Goal: Information Seeking & Learning: Learn about a topic

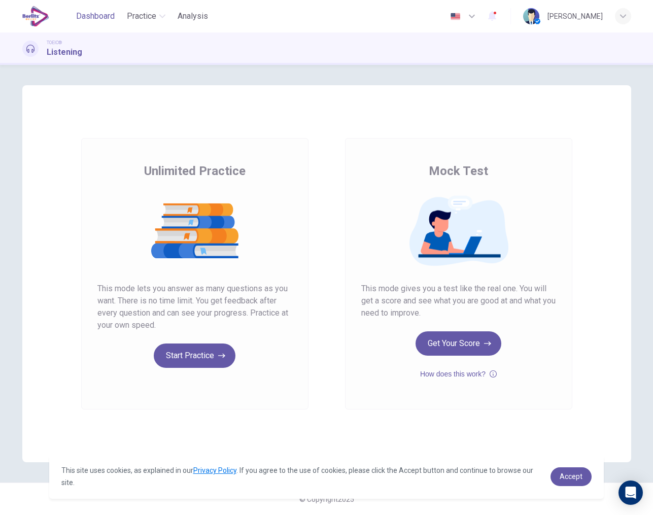
click at [93, 15] on span "Dashboard" at bounding box center [95, 16] width 39 height 12
click at [183, 15] on span "Analysis" at bounding box center [193, 16] width 30 height 12
click at [185, 353] on button "Start Practice" at bounding box center [195, 356] width 82 height 24
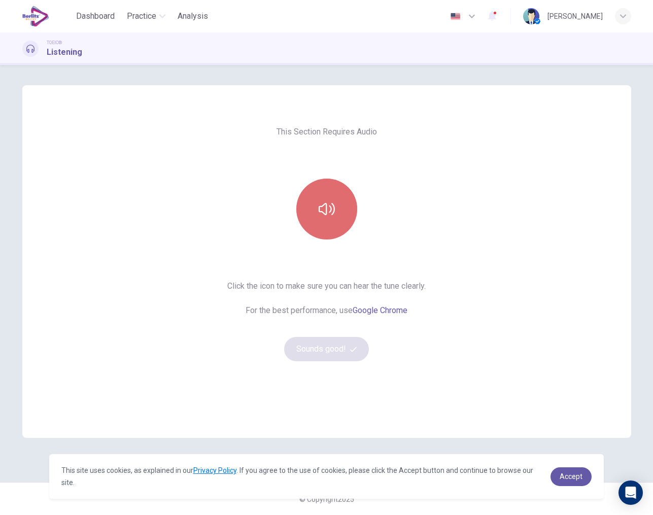
click at [334, 197] on button "button" at bounding box center [326, 209] width 61 height 61
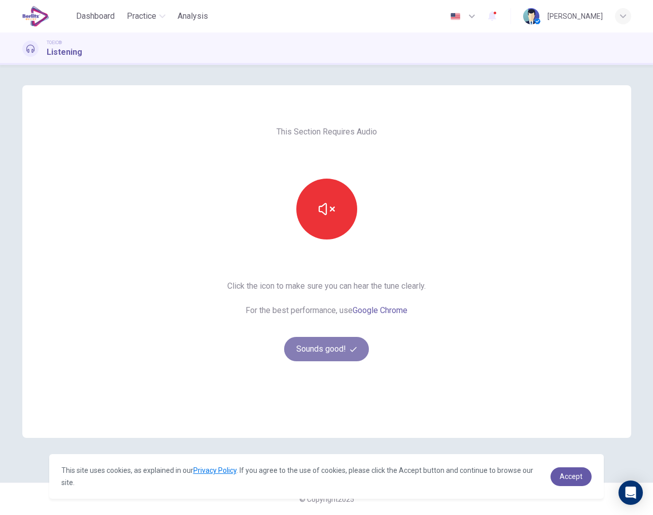
click at [329, 348] on button "Sounds good!" at bounding box center [326, 349] width 85 height 24
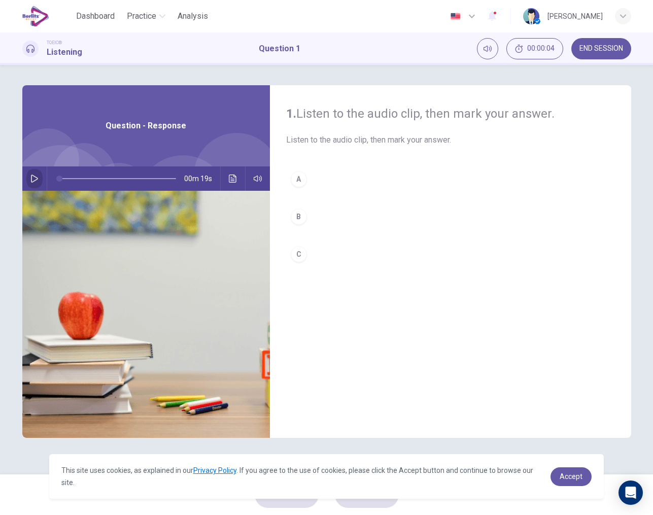
click at [34, 181] on icon "button" at bounding box center [34, 179] width 7 height 8
click at [301, 185] on div "A" at bounding box center [299, 179] width 16 height 16
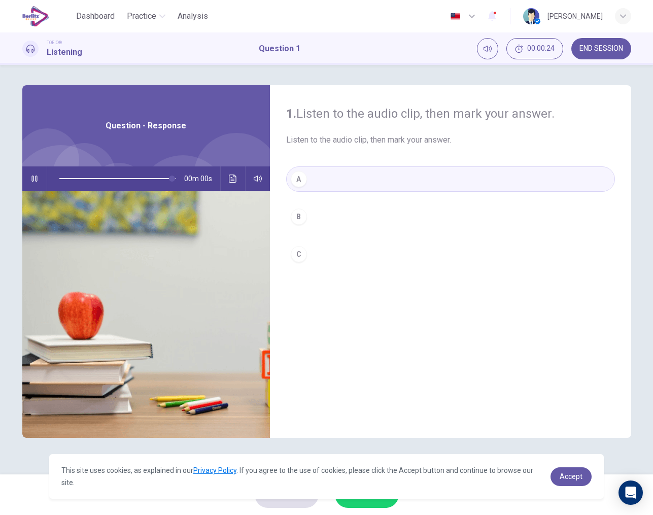
type input "*"
click at [578, 472] on link "Accept" at bounding box center [571, 477] width 41 height 19
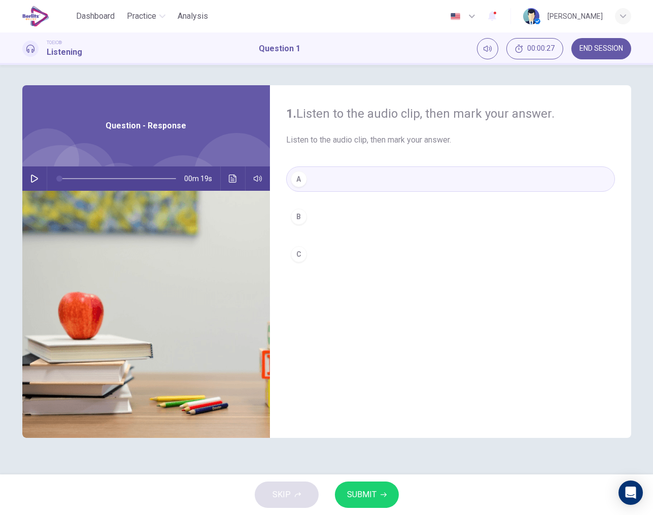
click at [369, 501] on span "SUBMIT" at bounding box center [361, 495] width 29 height 14
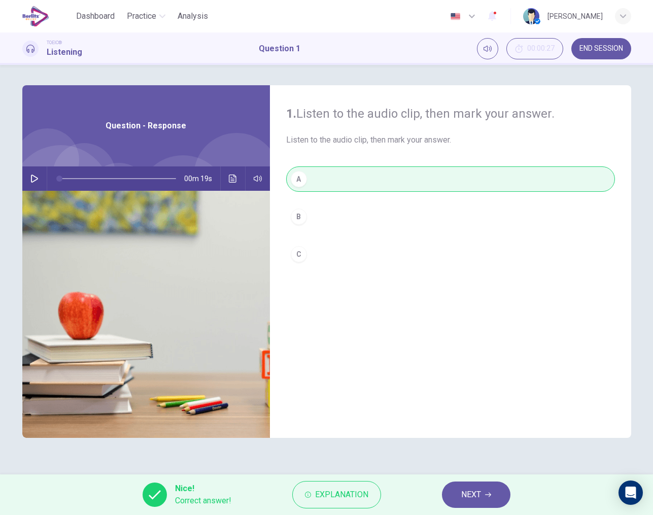
click at [460, 497] on button "NEXT" at bounding box center [476, 495] width 69 height 26
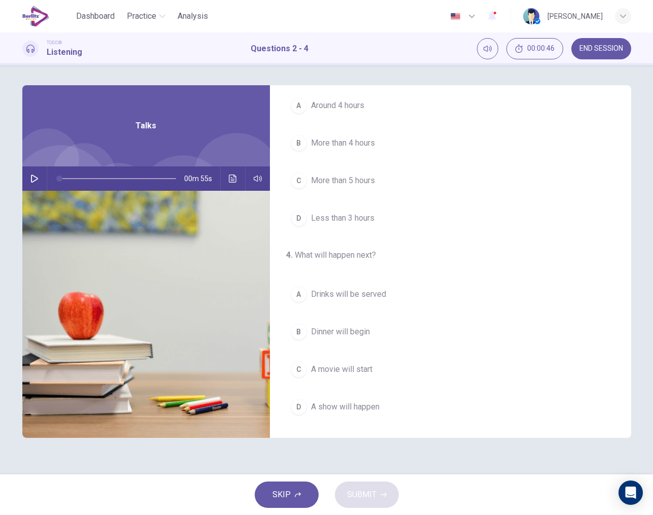
scroll to position [232, 0]
click at [32, 179] on icon "button" at bounding box center [34, 179] width 8 height 8
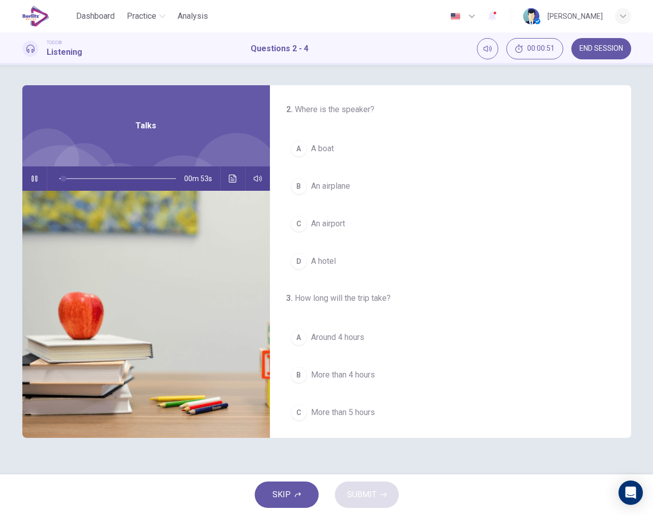
scroll to position [0, 0]
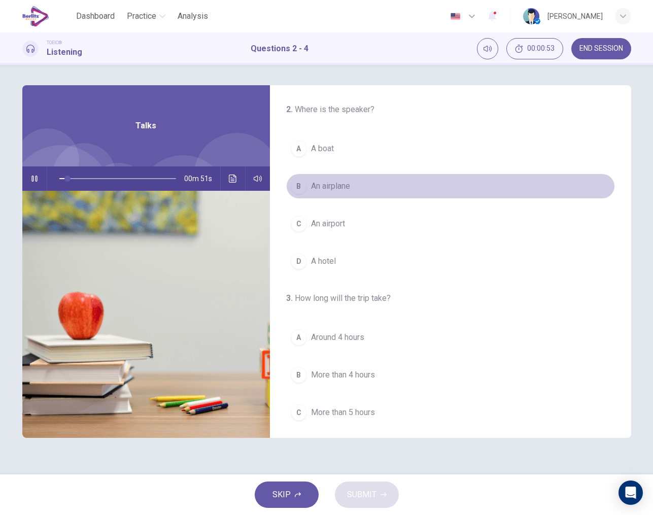
click at [335, 190] on span "An airplane" at bounding box center [330, 186] width 39 height 12
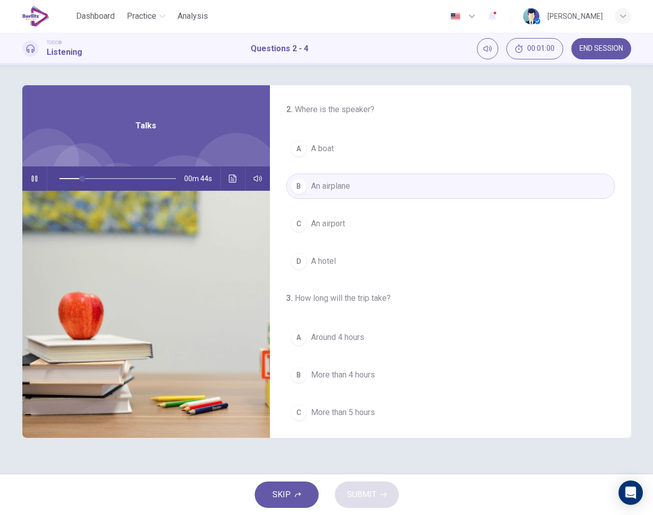
click at [339, 224] on span "An airport" at bounding box center [328, 224] width 34 height 12
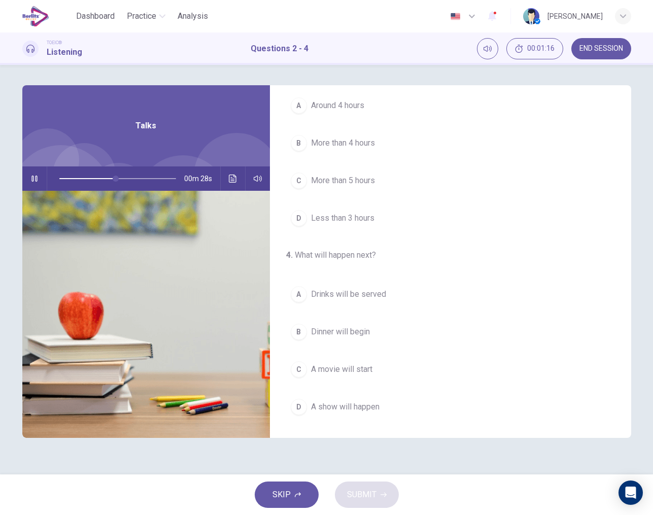
scroll to position [232, 0]
click at [377, 291] on span "Drinks will be served" at bounding box center [348, 294] width 75 height 12
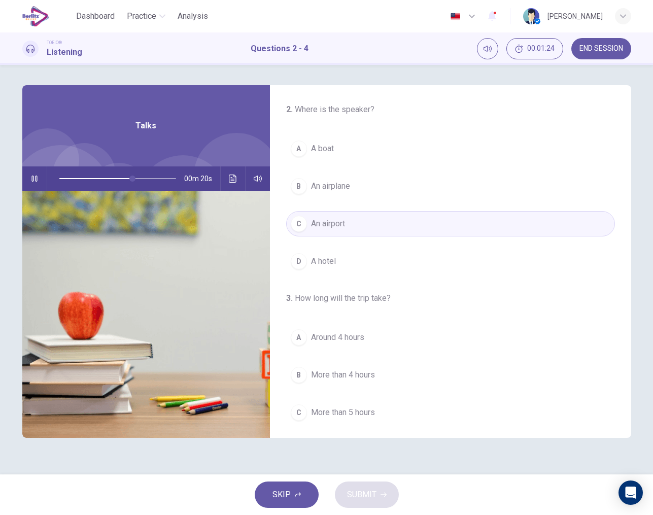
scroll to position [0, 0]
click at [60, 178] on span at bounding box center [117, 179] width 117 height 14
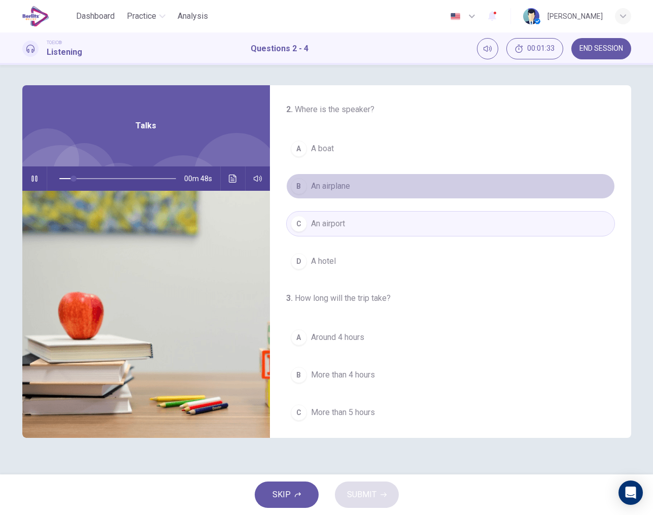
click at [346, 187] on span "An airplane" at bounding box center [330, 186] width 39 height 12
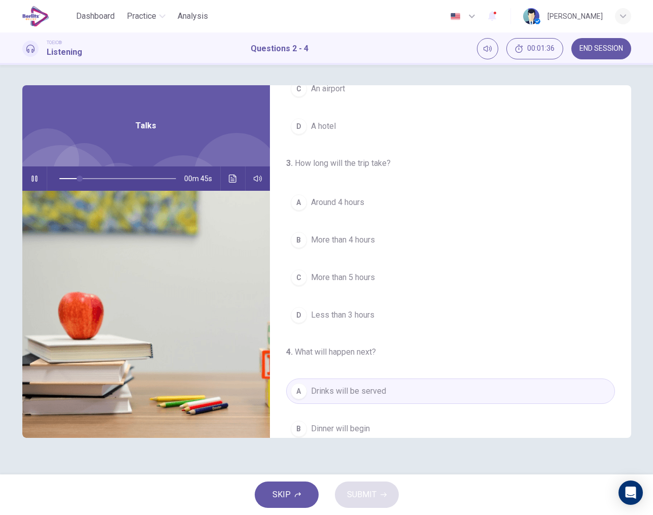
scroll to position [158, 0]
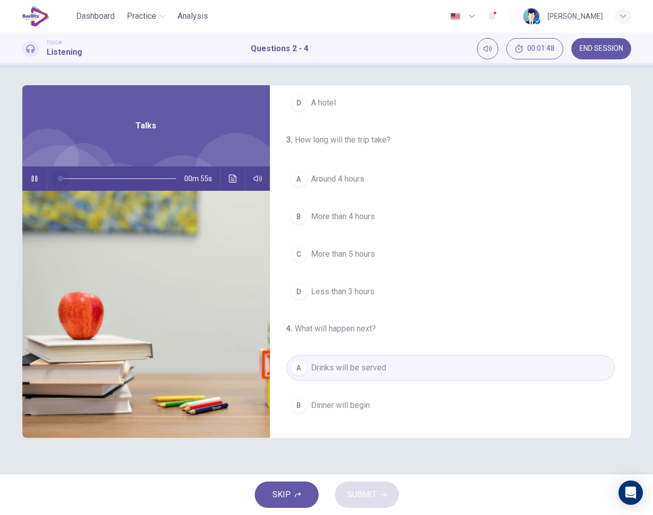
click at [60, 179] on span at bounding box center [117, 179] width 117 height 14
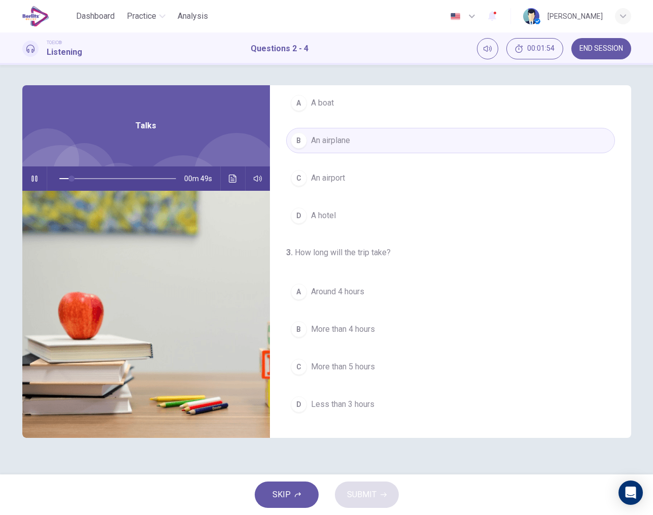
scroll to position [76, 0]
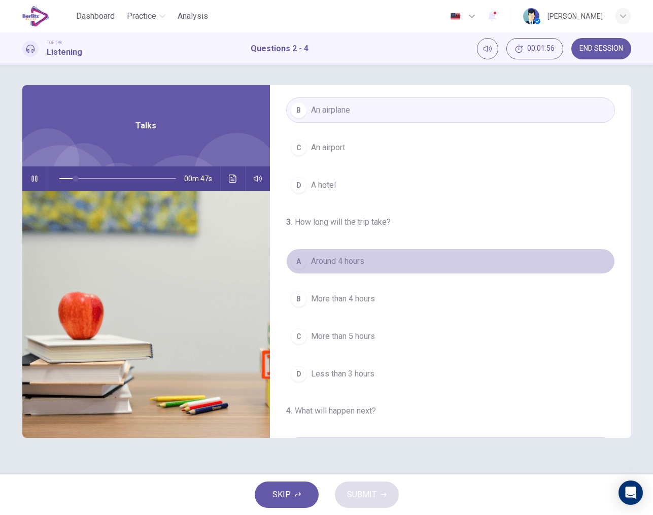
click at [354, 257] on span "Around 4 hours" at bounding box center [337, 261] width 53 height 12
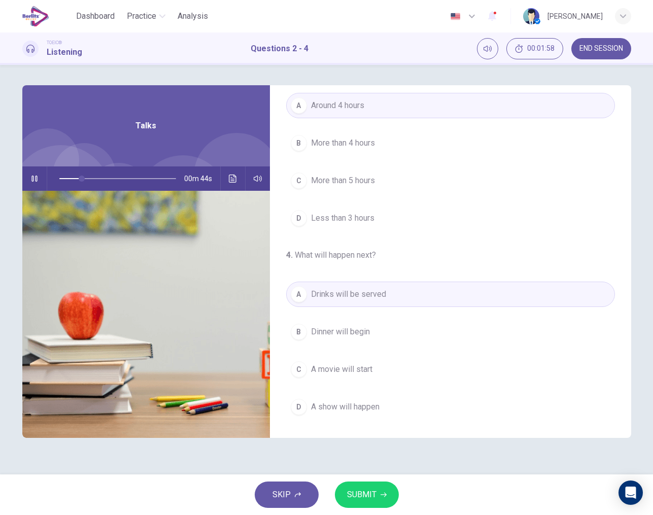
scroll to position [232, 0]
click at [372, 489] on span "SUBMIT" at bounding box center [361, 495] width 29 height 14
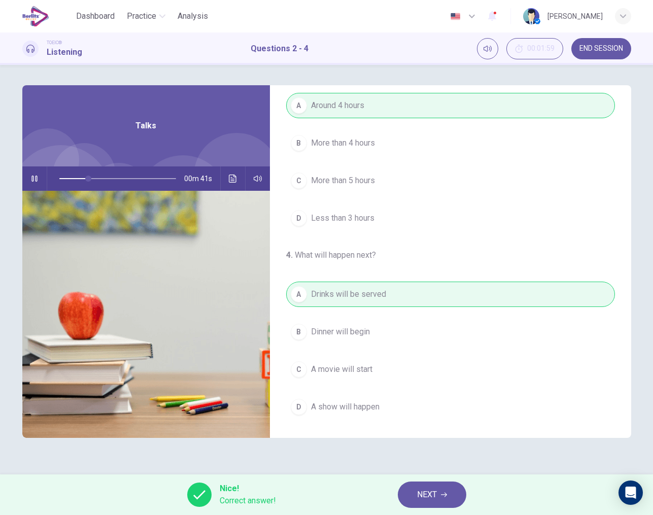
type input "**"
click at [432, 497] on span "NEXT" at bounding box center [427, 495] width 20 height 14
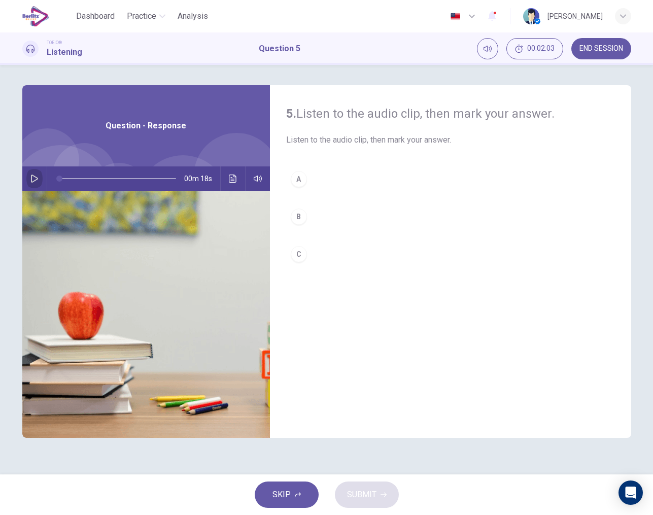
click at [37, 181] on icon "button" at bounding box center [34, 179] width 8 height 8
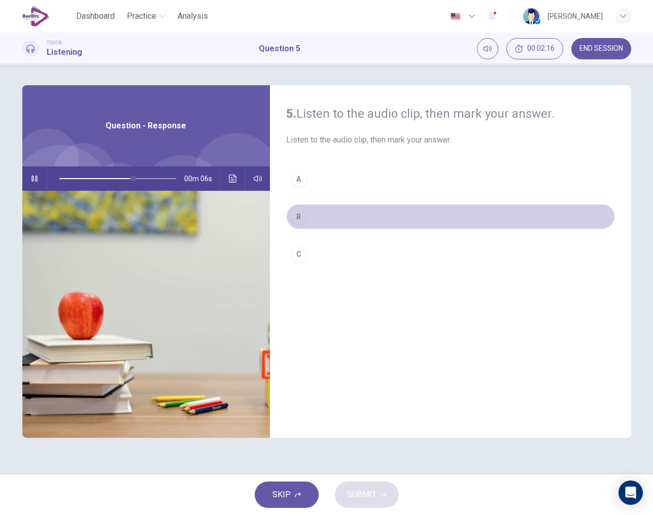
click at [300, 218] on div "B" at bounding box center [299, 217] width 16 height 16
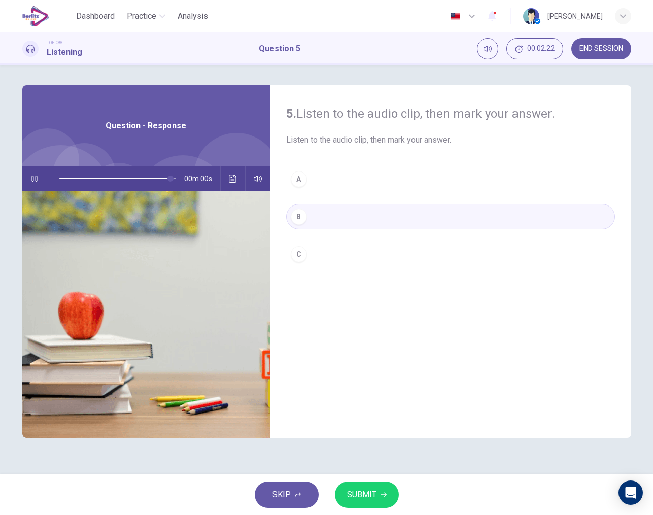
type input "*"
click at [370, 489] on span "SUBMIT" at bounding box center [361, 495] width 29 height 14
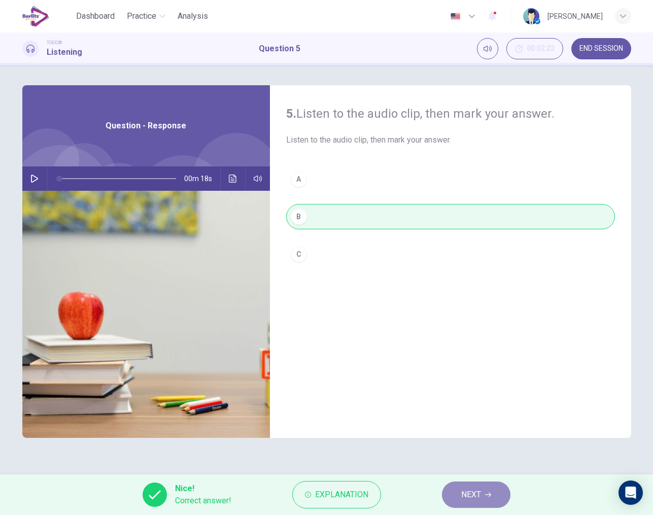
click at [479, 497] on span "NEXT" at bounding box center [471, 495] width 20 height 14
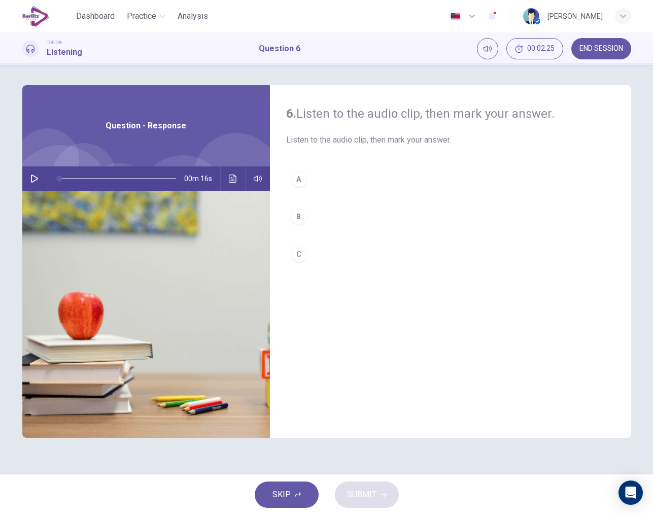
click at [29, 177] on button "button" at bounding box center [34, 179] width 16 height 24
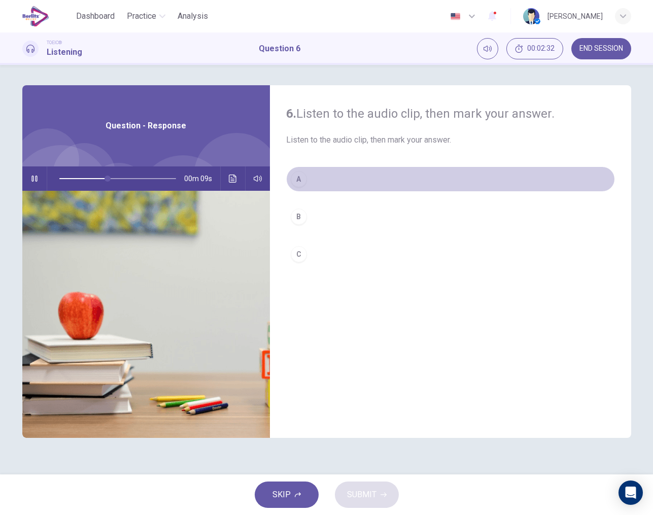
click at [297, 183] on div "A" at bounding box center [299, 179] width 16 height 16
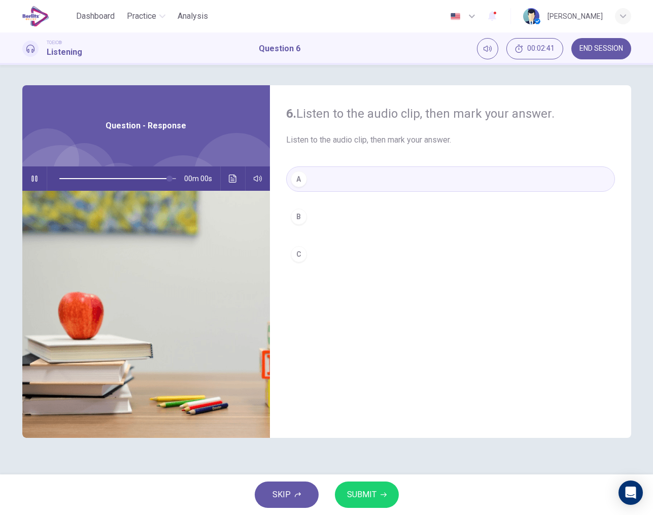
click at [359, 499] on span "SUBMIT" at bounding box center [361, 495] width 29 height 14
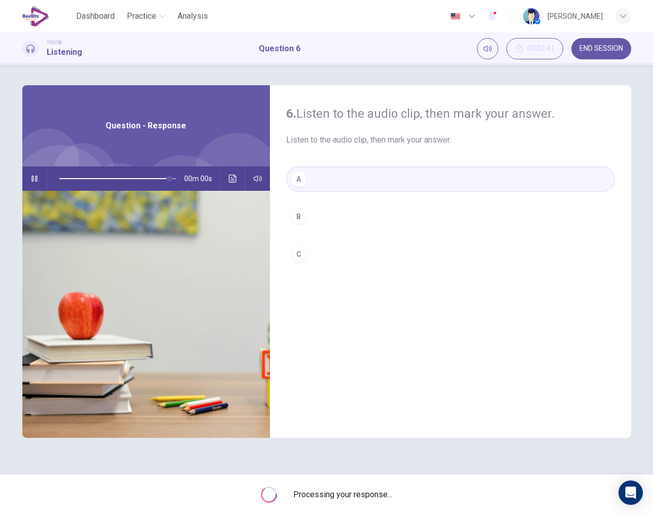
type input "*"
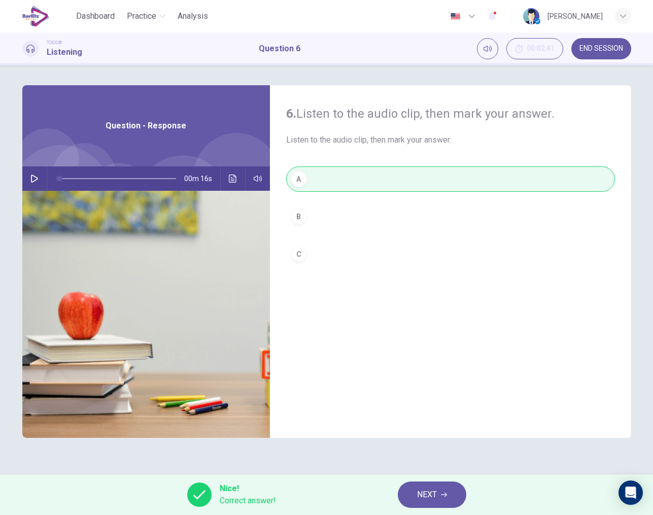
click at [424, 491] on span "NEXT" at bounding box center [427, 495] width 20 height 14
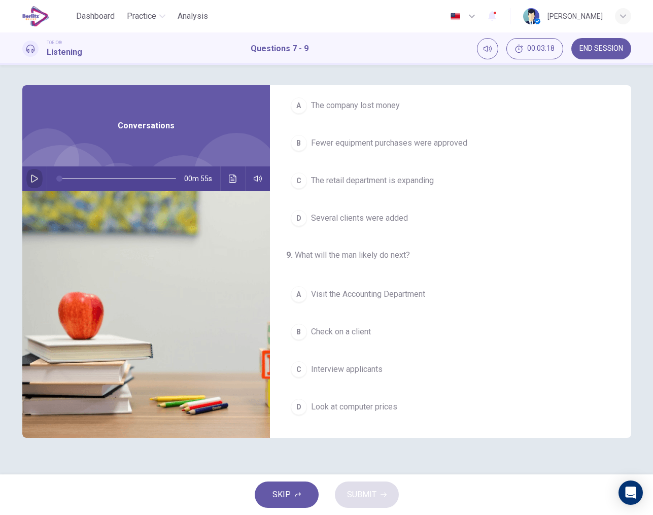
click at [29, 178] on button "button" at bounding box center [34, 179] width 16 height 24
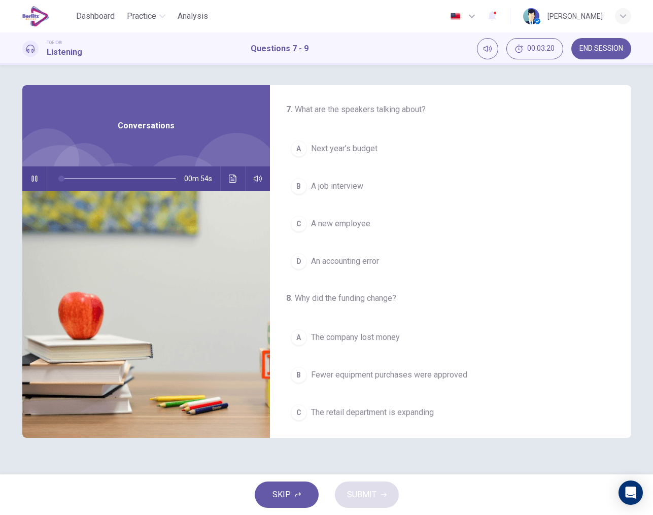
scroll to position [0, 0]
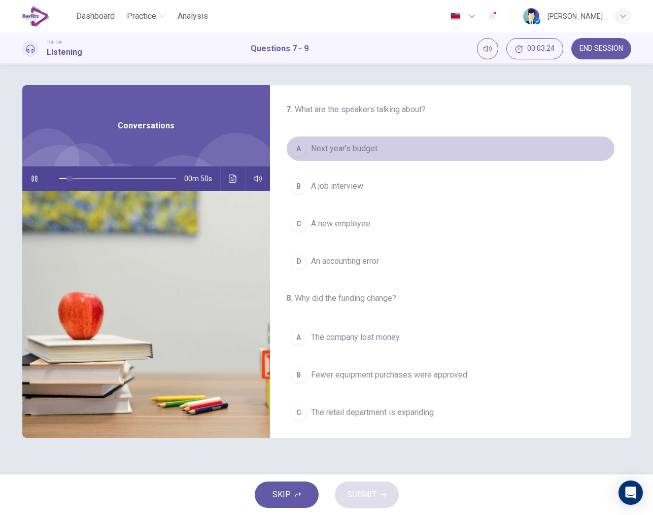
click at [320, 150] on span "Next year’s budget" at bounding box center [344, 149] width 67 height 12
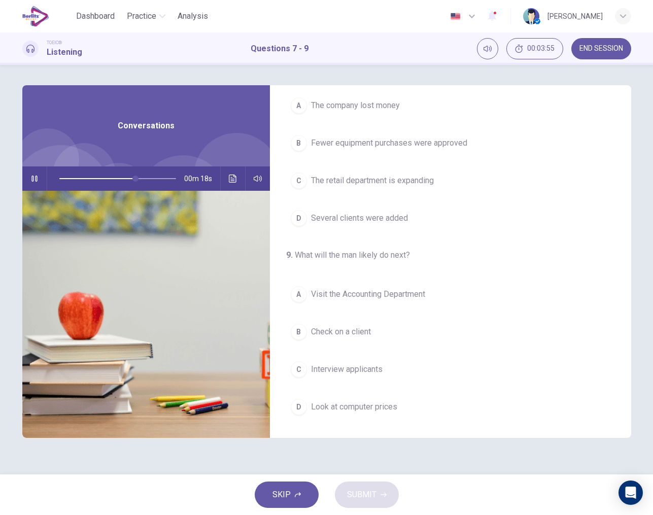
scroll to position [232, 0]
click at [349, 411] on span "Look at computer prices" at bounding box center [354, 407] width 86 height 12
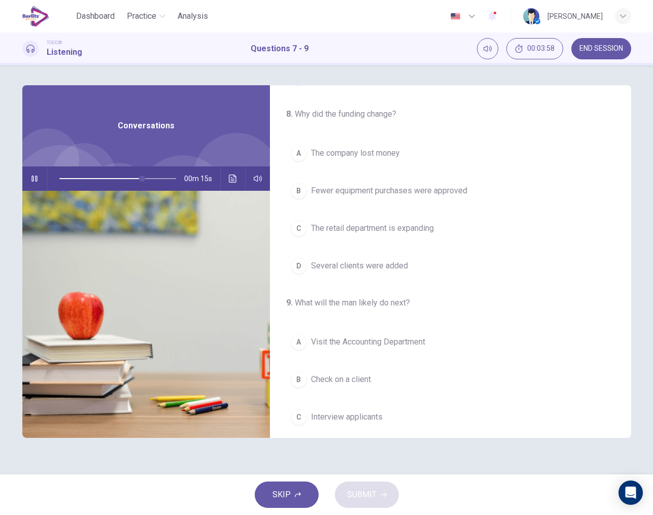
scroll to position [180, 0]
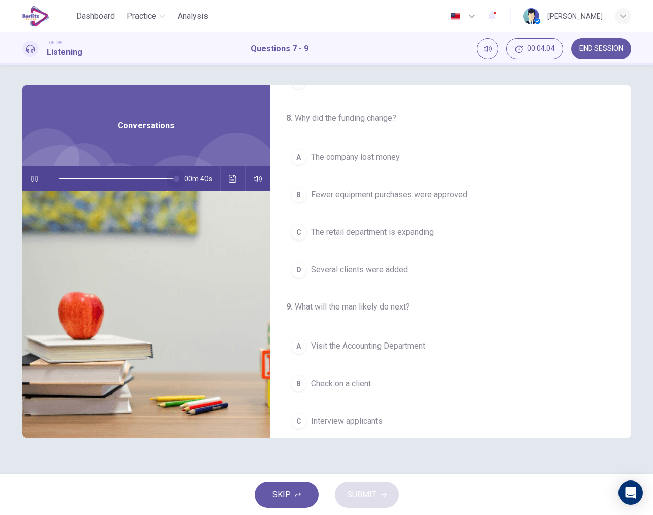
drag, startPoint x: 154, startPoint y: 177, endPoint x: 259, endPoint y: 179, distance: 105.1
click at [259, 179] on div "00m 40s" at bounding box center [146, 179] width 248 height 24
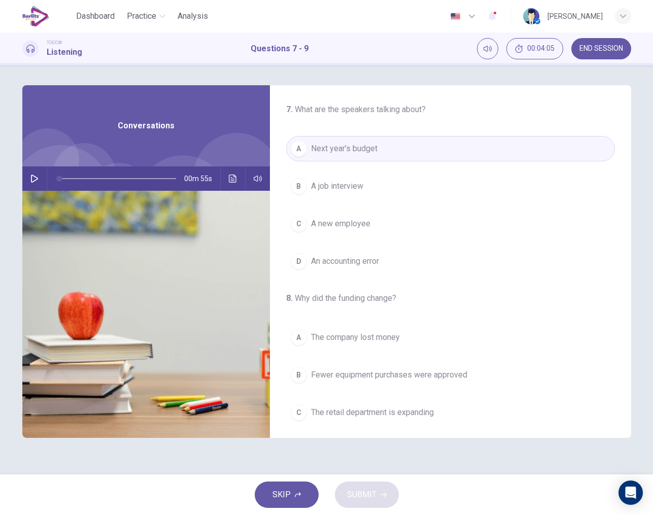
scroll to position [0, 0]
click at [34, 178] on icon "button" at bounding box center [34, 179] width 8 height 8
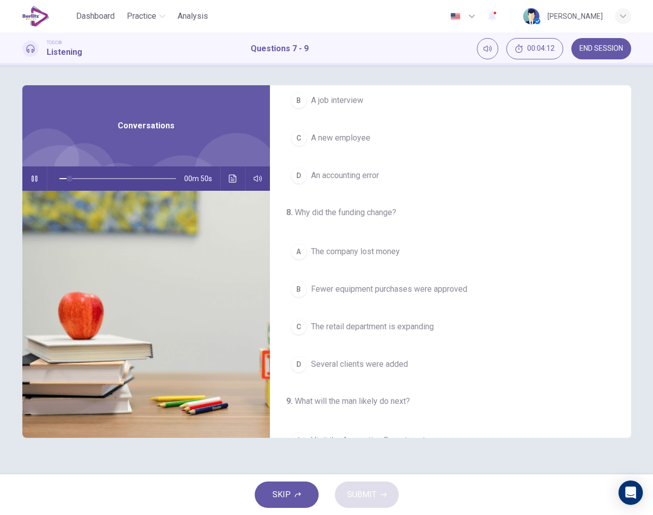
scroll to position [104, 0]
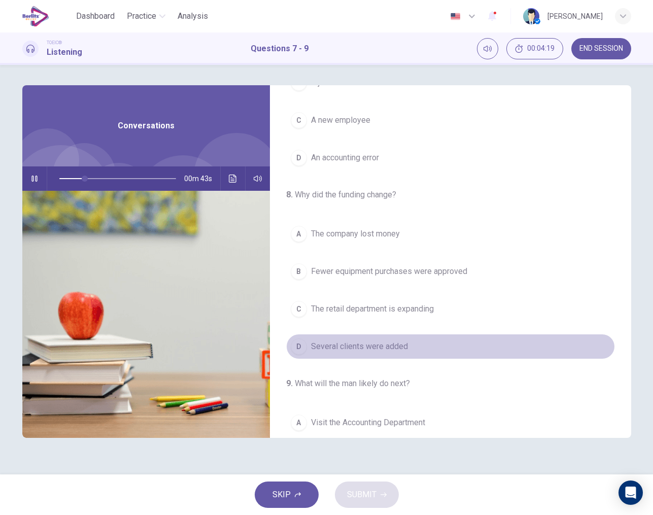
click at [375, 348] on span "Several clients were added" at bounding box center [359, 347] width 97 height 12
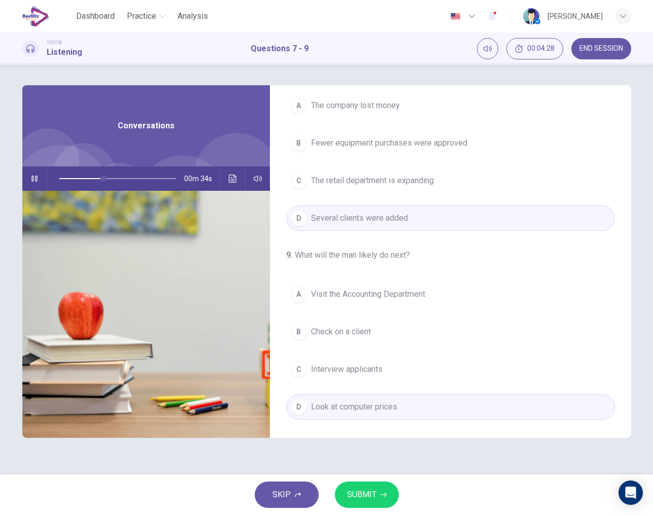
scroll to position [232, 0]
click at [371, 491] on span "SUBMIT" at bounding box center [361, 495] width 29 height 14
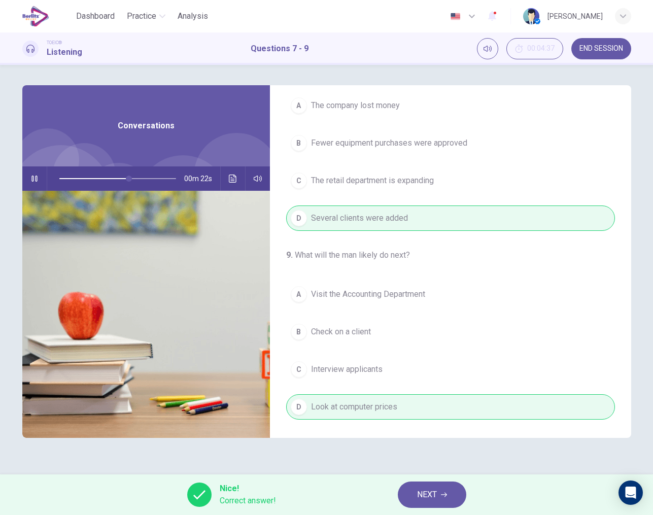
type input "**"
click at [437, 502] on span "NEXT" at bounding box center [427, 495] width 20 height 14
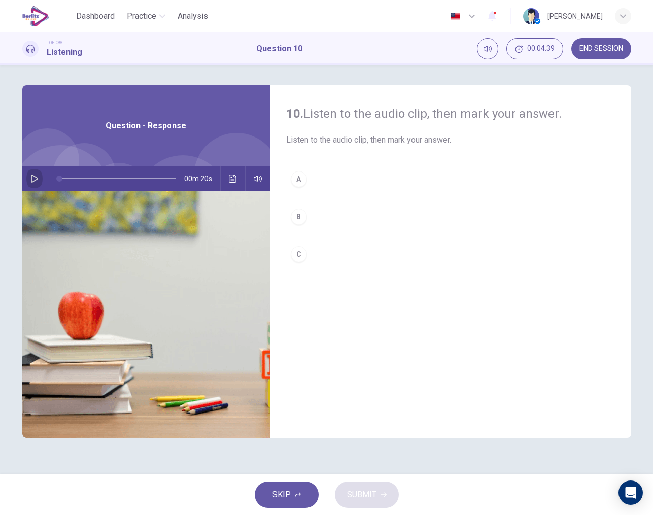
click at [29, 177] on button "button" at bounding box center [34, 179] width 16 height 24
click at [297, 176] on div "A" at bounding box center [299, 179] width 16 height 16
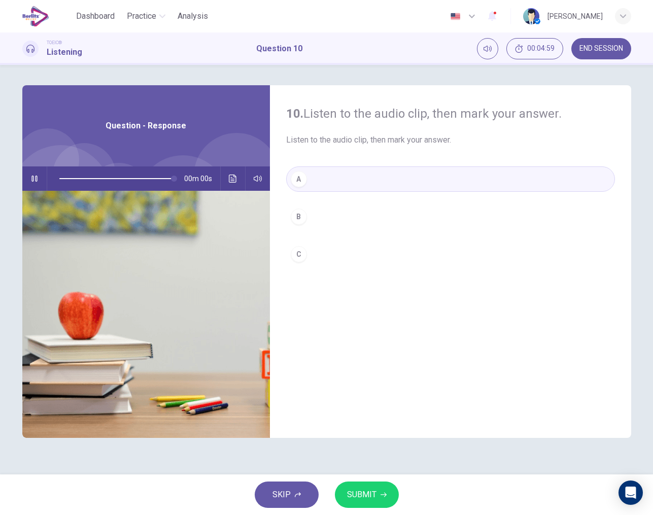
type input "*"
click at [366, 490] on span "SUBMIT" at bounding box center [361, 495] width 29 height 14
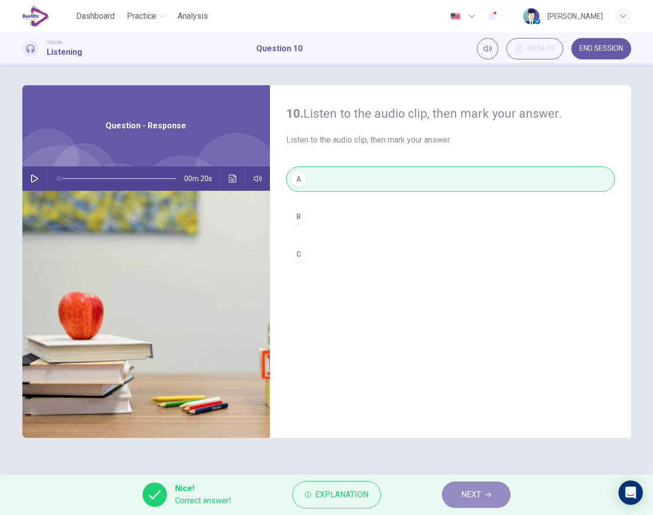
click at [459, 498] on button "NEXT" at bounding box center [476, 495] width 69 height 26
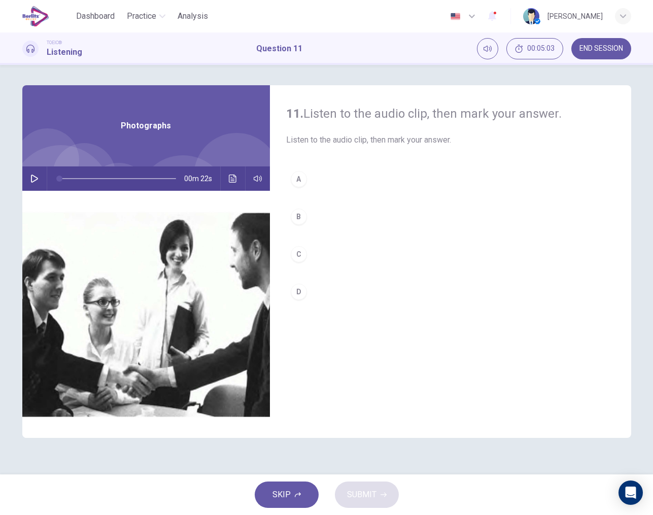
click at [32, 180] on icon "button" at bounding box center [34, 179] width 8 height 8
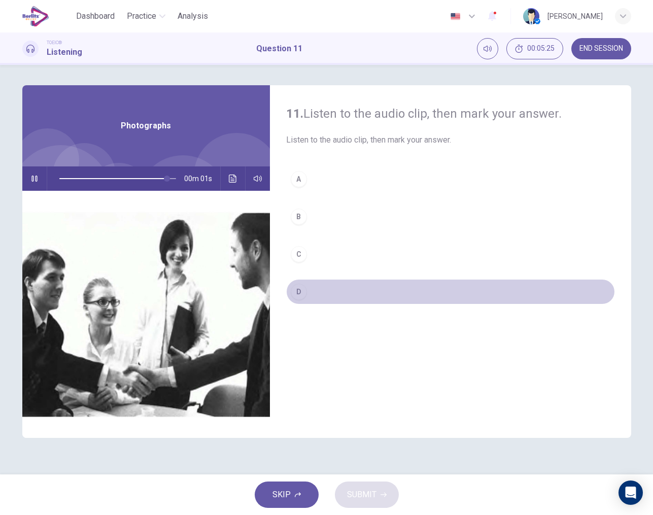
click at [298, 291] on div "D" at bounding box center [299, 292] width 16 height 16
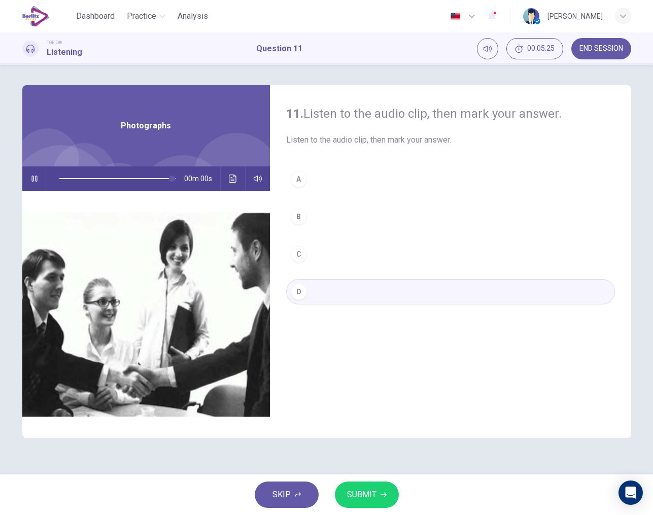
type input "*"
click at [360, 495] on span "SUBMIT" at bounding box center [361, 495] width 29 height 14
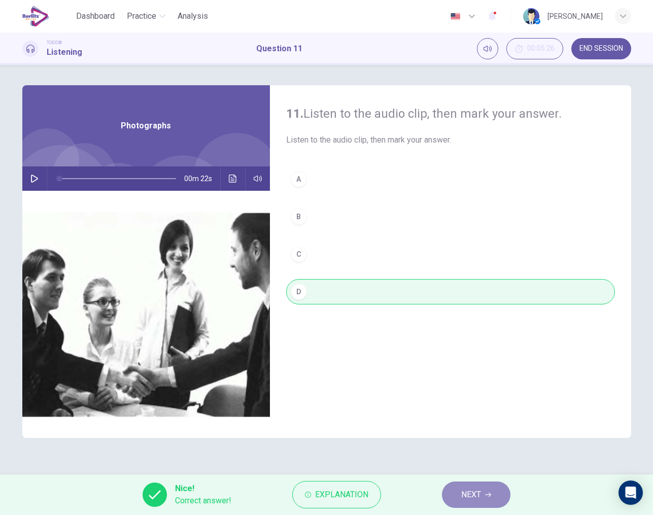
click at [458, 497] on button "NEXT" at bounding box center [476, 495] width 69 height 26
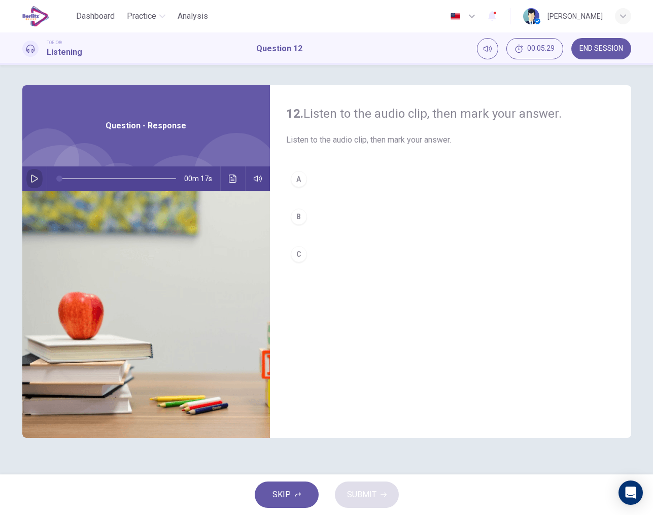
click at [31, 177] on icon "button" at bounding box center [34, 179] width 7 height 8
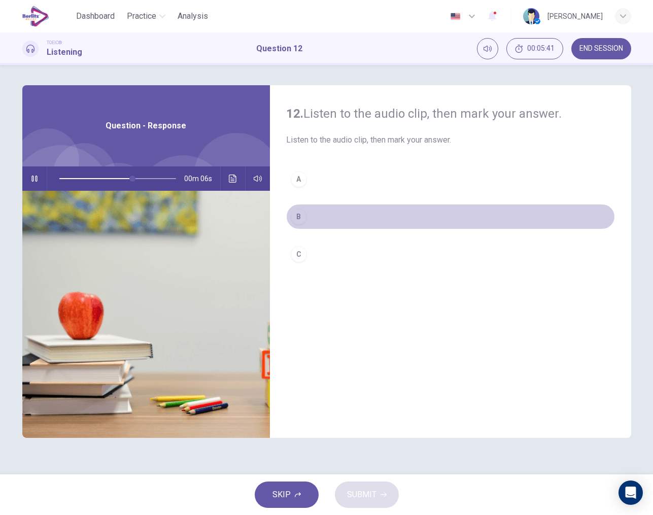
click at [299, 214] on div "B" at bounding box center [299, 217] width 16 height 16
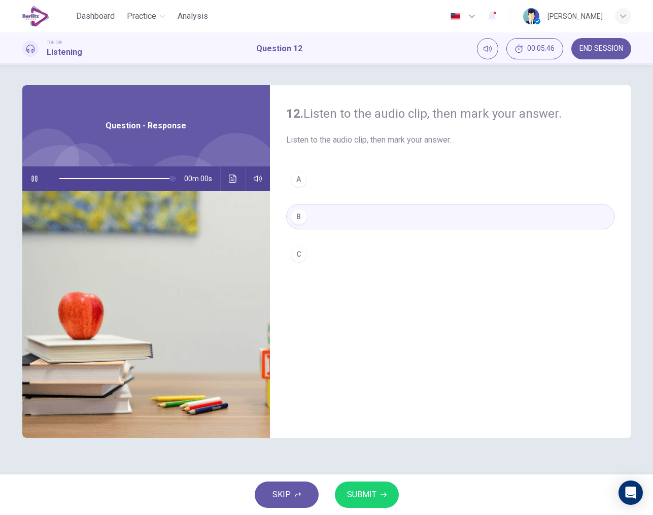
type input "*"
click at [373, 500] on span "SUBMIT" at bounding box center [361, 495] width 29 height 14
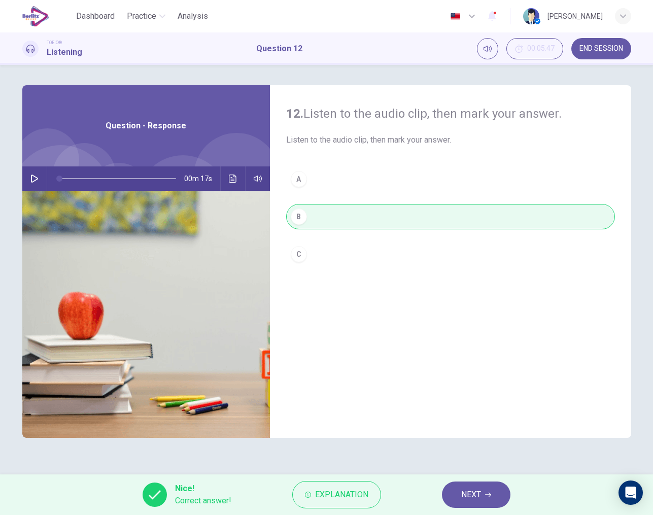
click at [473, 496] on span "NEXT" at bounding box center [471, 495] width 20 height 14
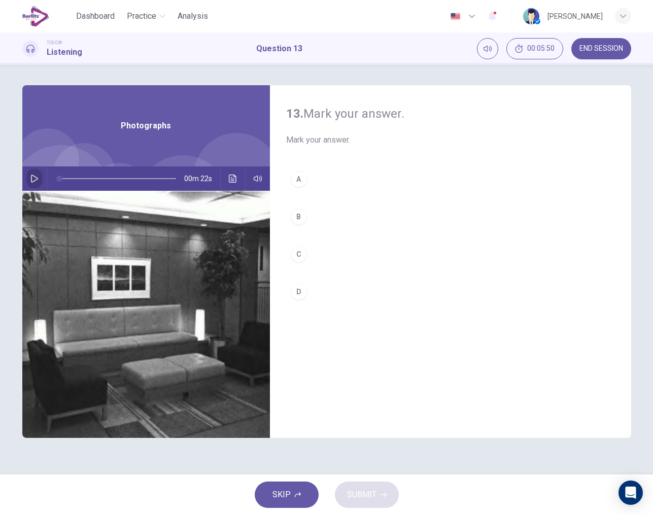
click at [34, 180] on icon "button" at bounding box center [34, 179] width 8 height 8
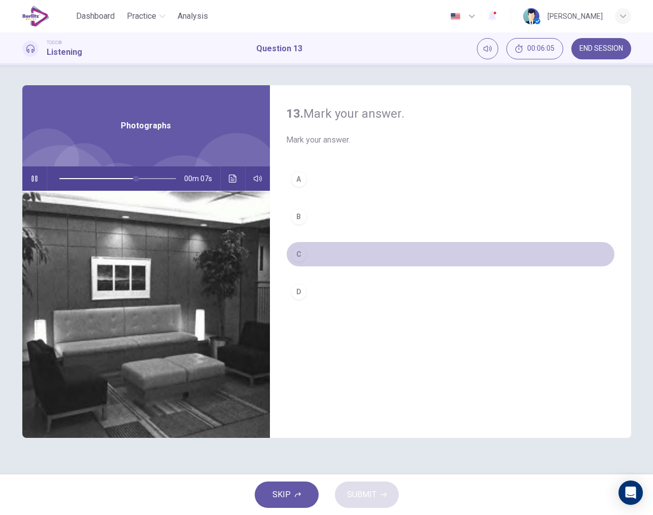
click at [301, 252] on div "C" at bounding box center [299, 254] width 16 height 16
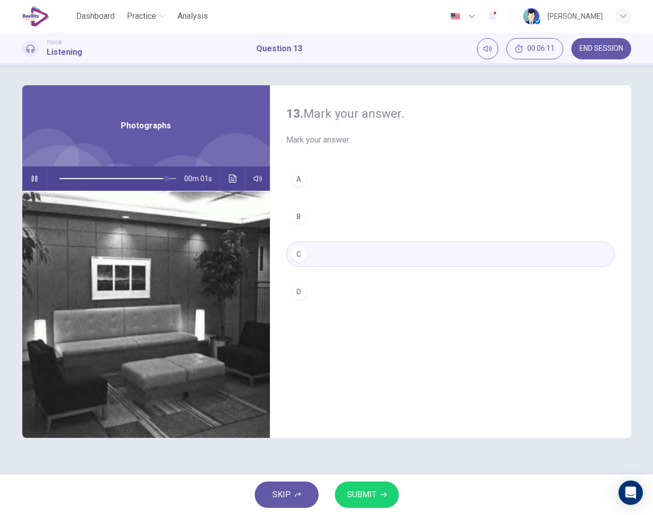
click at [367, 493] on span "SUBMIT" at bounding box center [361, 495] width 29 height 14
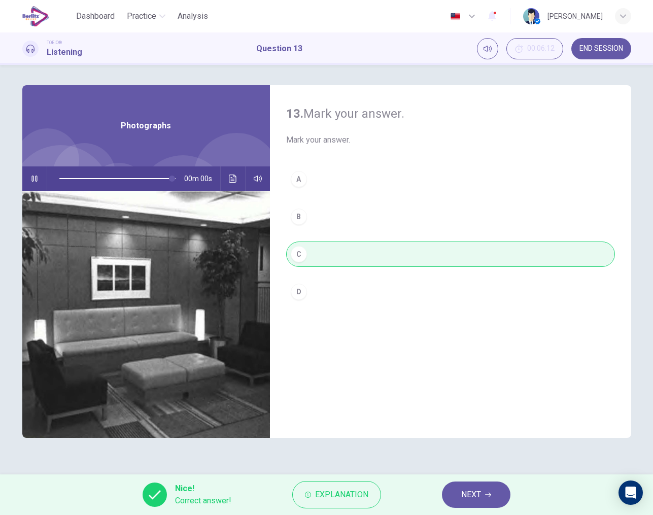
type input "*"
click at [460, 494] on button "NEXT" at bounding box center [476, 495] width 69 height 26
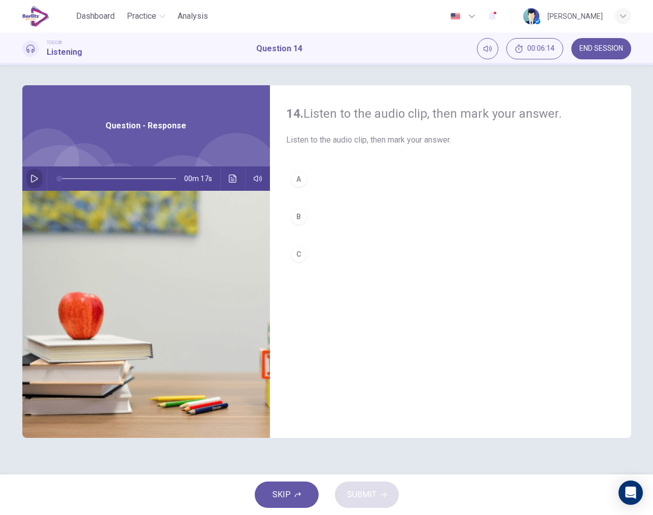
click at [32, 178] on icon "button" at bounding box center [34, 179] width 8 height 8
click at [303, 215] on div "B" at bounding box center [299, 217] width 16 height 16
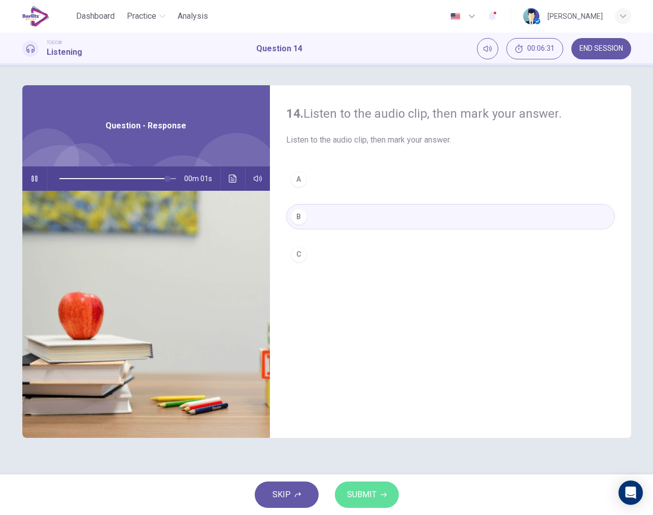
click at [370, 491] on span "SUBMIT" at bounding box center [361, 495] width 29 height 14
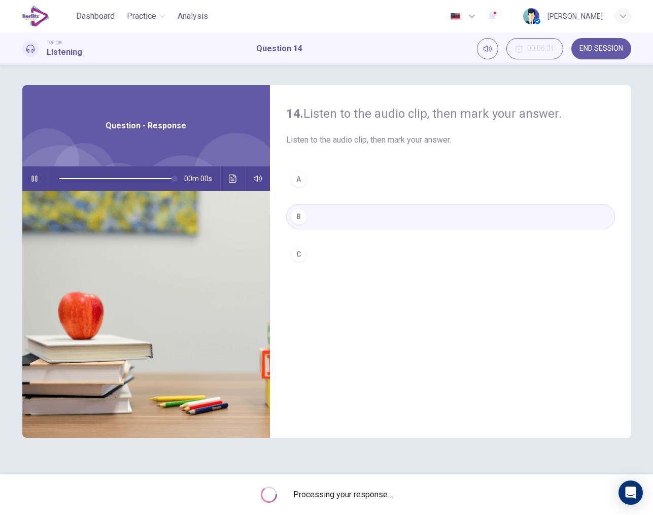
type input "*"
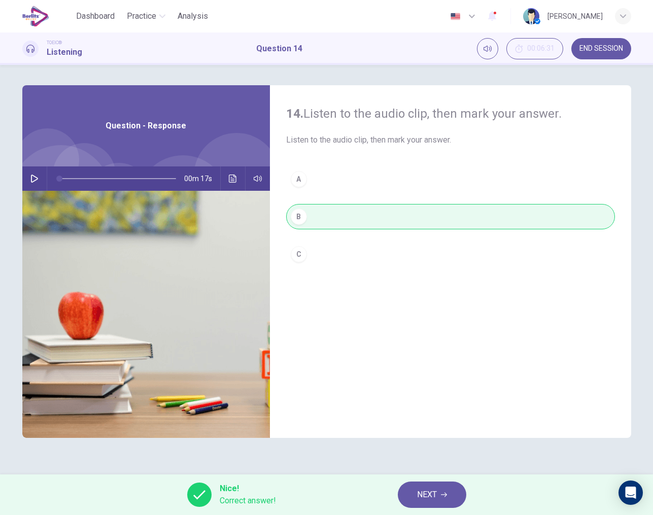
click at [417, 496] on span "NEXT" at bounding box center [427, 495] width 20 height 14
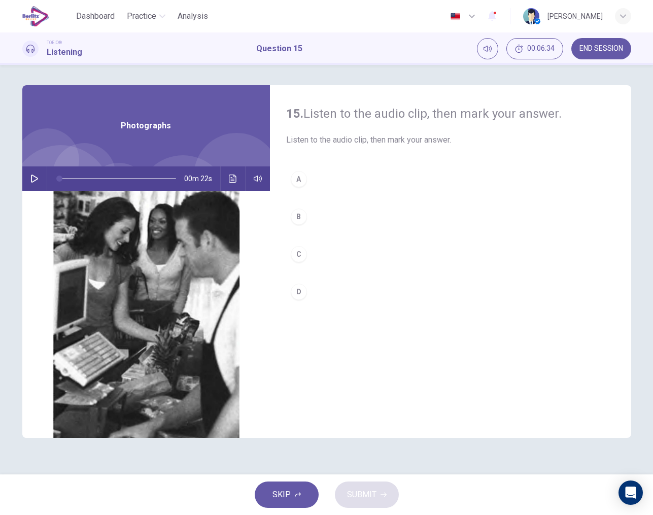
click at [37, 181] on icon "button" at bounding box center [34, 179] width 8 height 8
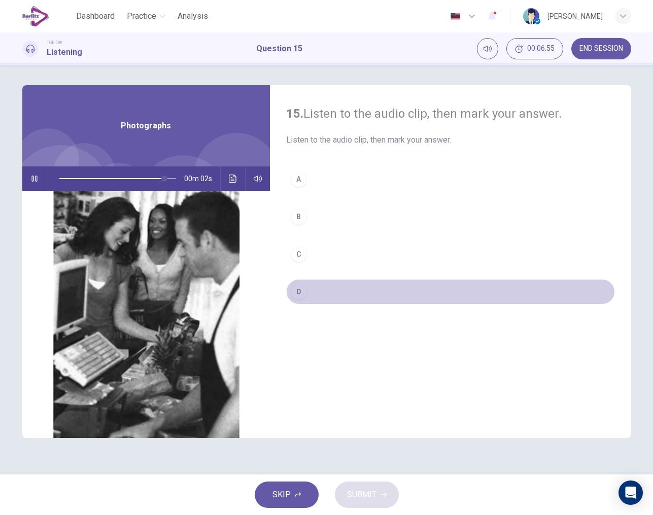
click at [300, 292] on div "D" at bounding box center [299, 292] width 16 height 16
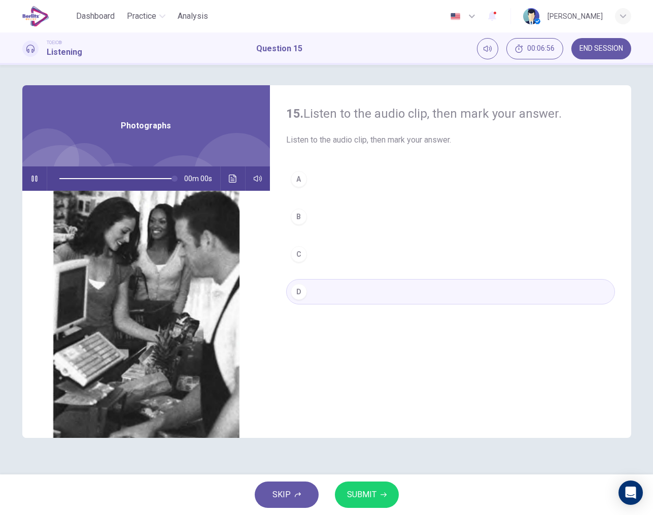
type input "*"
click at [372, 493] on span "SUBMIT" at bounding box center [361, 495] width 29 height 14
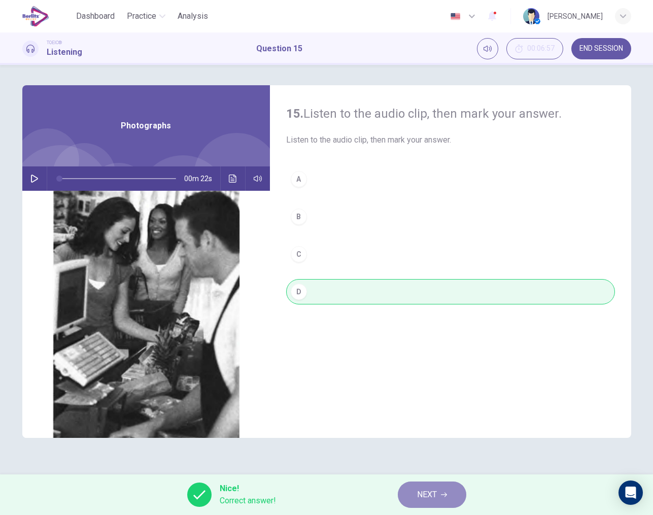
click at [430, 492] on span "NEXT" at bounding box center [427, 495] width 20 height 14
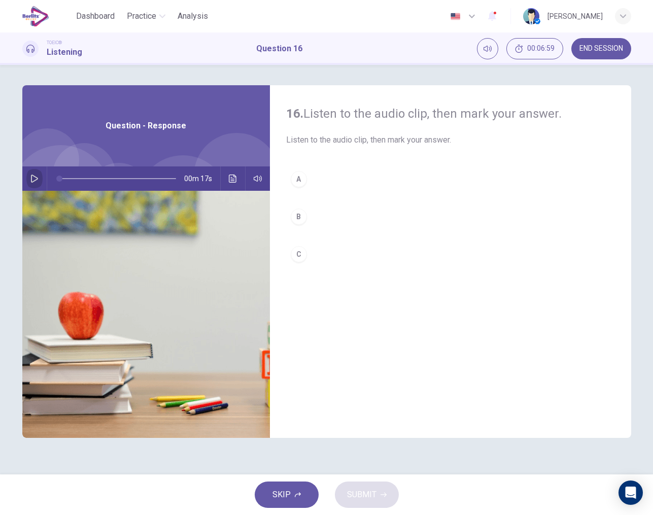
click at [38, 181] on icon "button" at bounding box center [34, 179] width 8 height 8
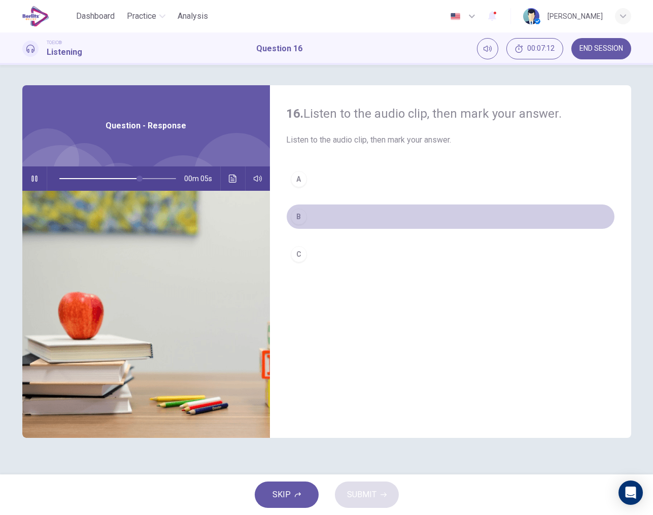
click at [298, 216] on div "B" at bounding box center [299, 217] width 16 height 16
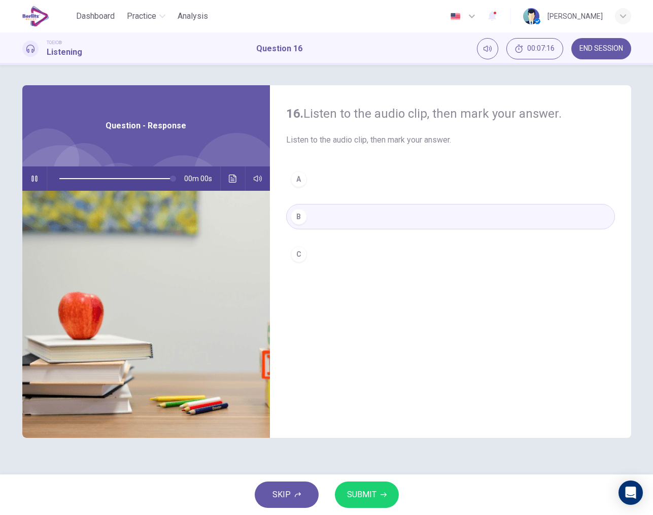
type input "*"
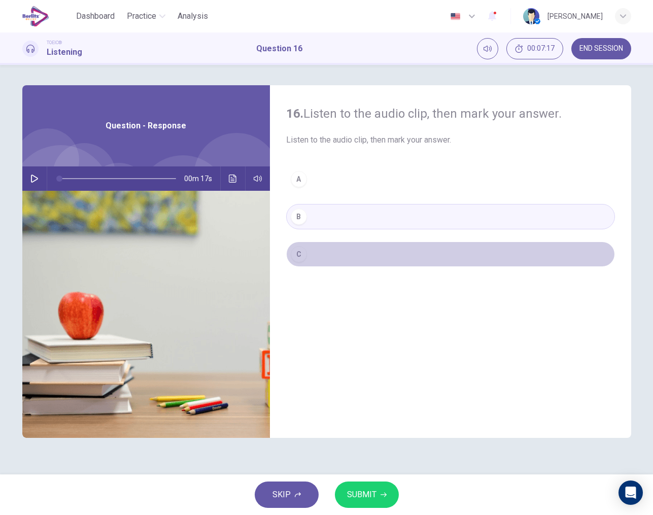
click at [303, 253] on div "C" at bounding box center [299, 254] width 16 height 16
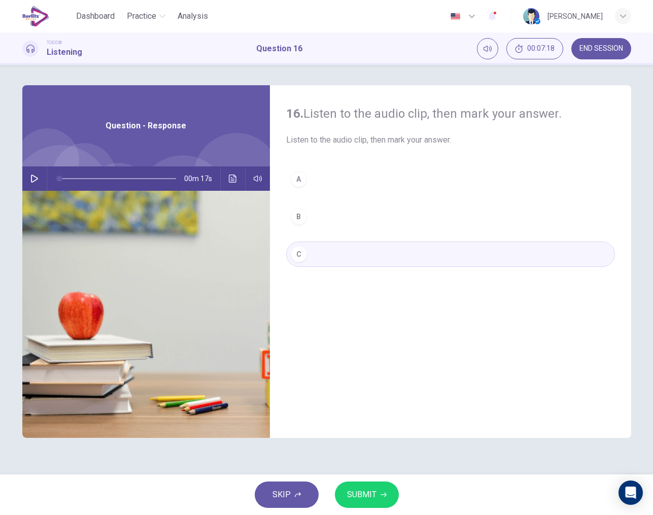
click at [371, 489] on span "SUBMIT" at bounding box center [361, 495] width 29 height 14
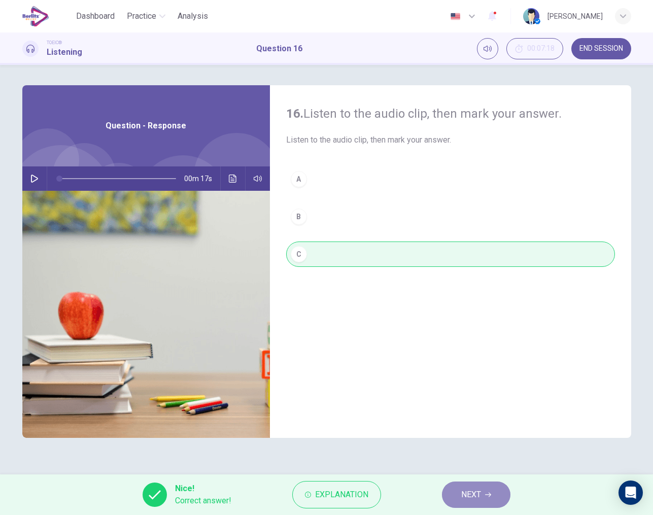
click at [463, 498] on span "NEXT" at bounding box center [471, 495] width 20 height 14
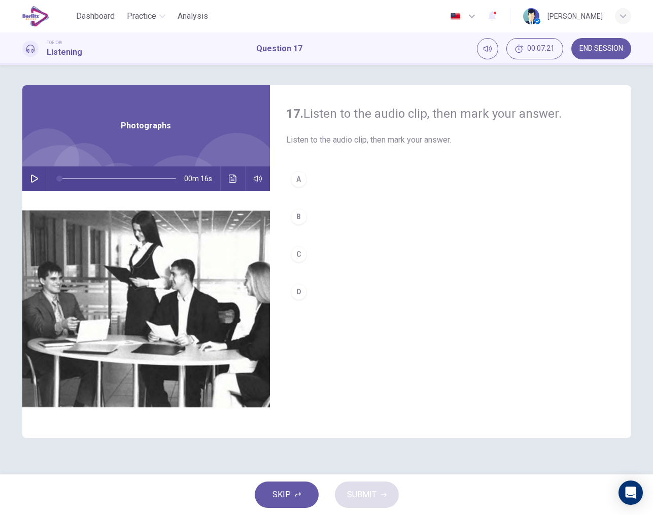
click at [32, 180] on icon "button" at bounding box center [34, 179] width 8 height 8
click at [296, 215] on div "B" at bounding box center [299, 217] width 16 height 16
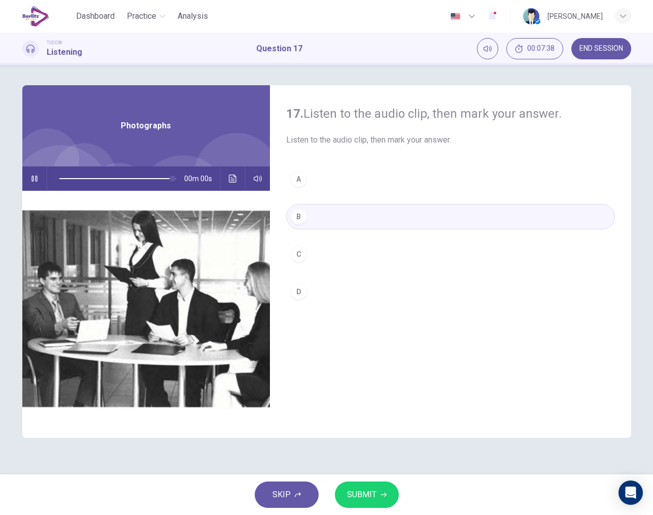
type input "*"
click at [370, 500] on span "SUBMIT" at bounding box center [361, 495] width 29 height 14
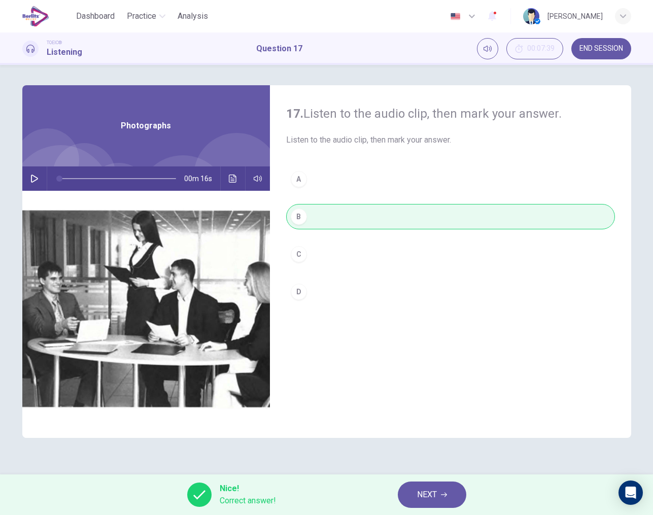
click at [422, 496] on span "NEXT" at bounding box center [427, 495] width 20 height 14
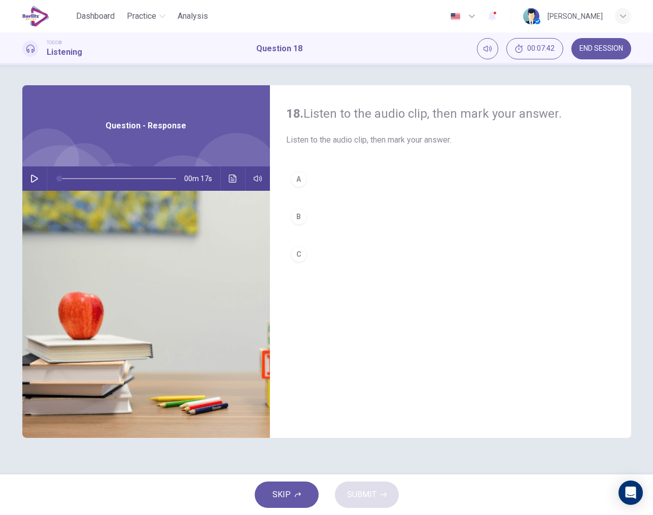
click at [33, 177] on icon "button" at bounding box center [34, 179] width 8 height 8
click at [301, 253] on div "C" at bounding box center [299, 254] width 16 height 16
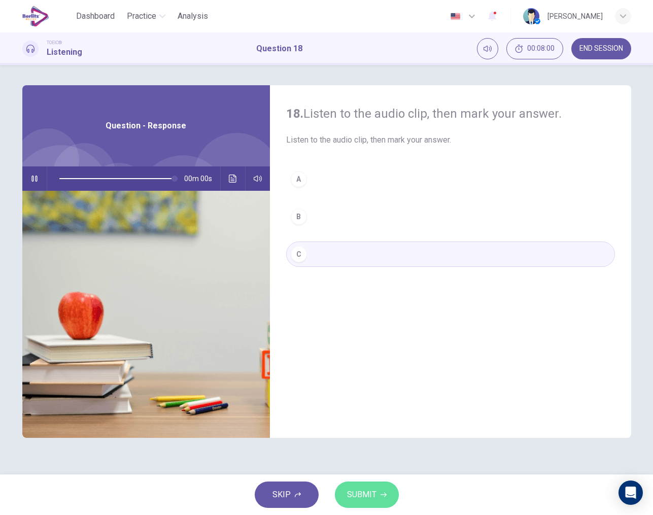
type input "*"
click at [362, 490] on span "SUBMIT" at bounding box center [361, 495] width 29 height 14
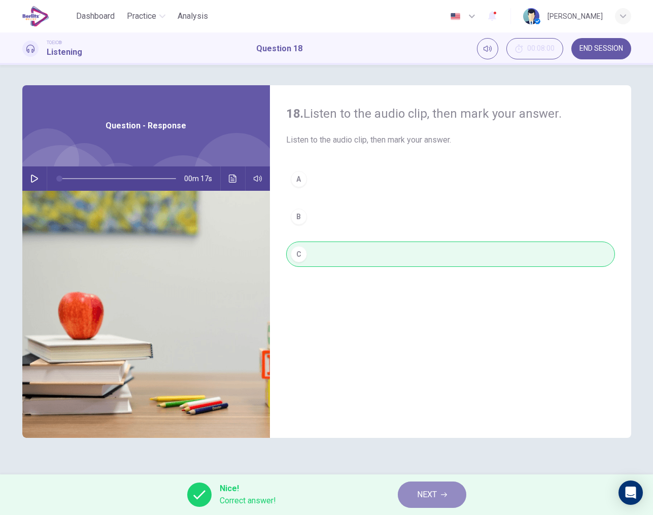
click at [416, 498] on button "NEXT" at bounding box center [432, 495] width 69 height 26
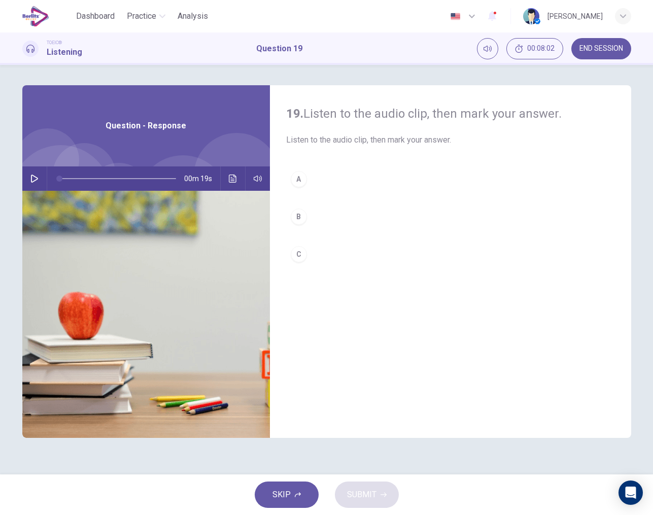
click at [35, 182] on icon "button" at bounding box center [34, 179] width 8 height 8
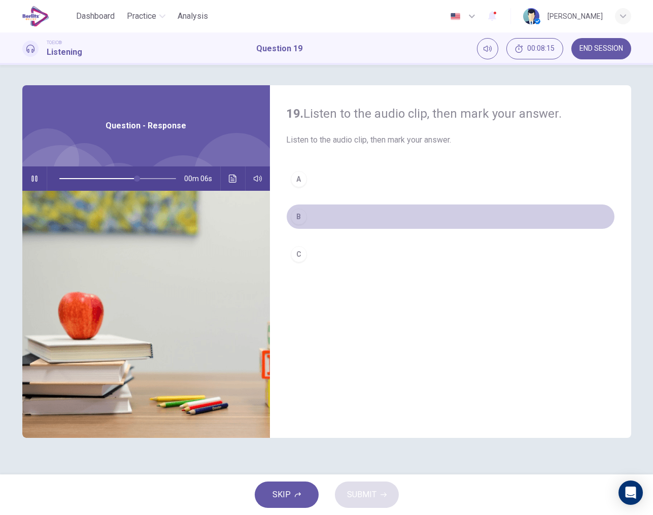
click at [299, 216] on div "B" at bounding box center [299, 217] width 16 height 16
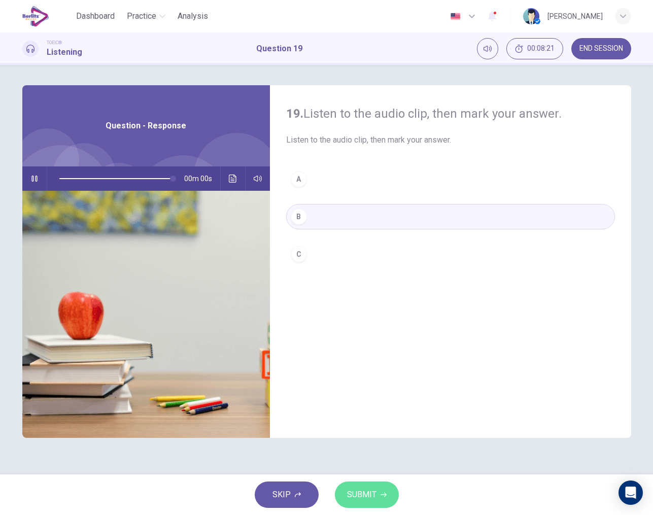
click at [365, 494] on span "SUBMIT" at bounding box center [361, 495] width 29 height 14
type input "*"
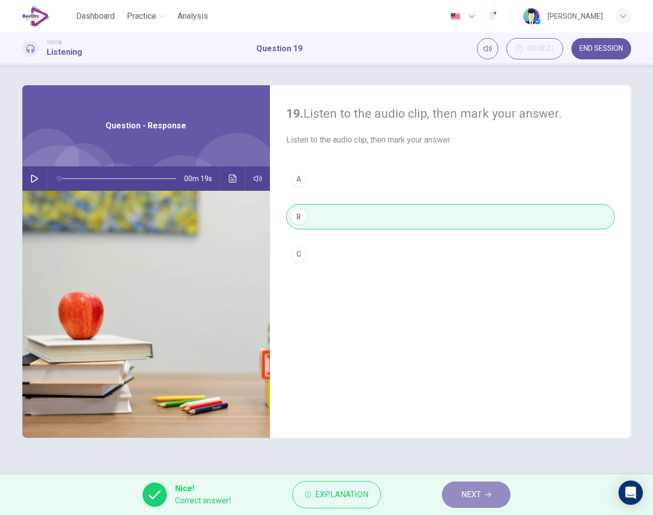
click at [466, 497] on span "NEXT" at bounding box center [471, 495] width 20 height 14
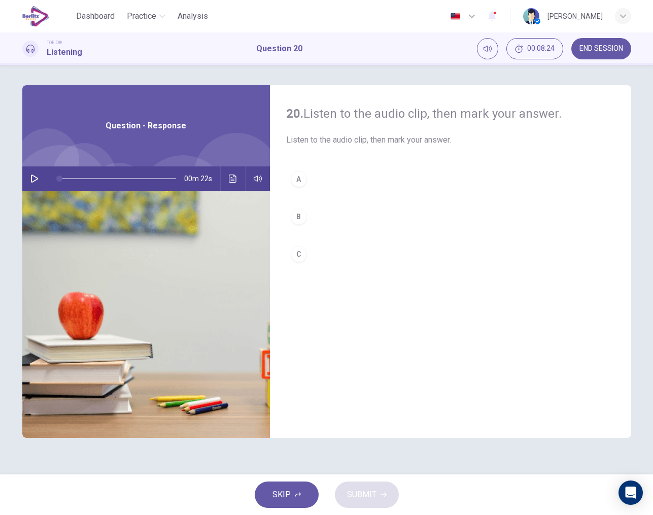
click at [35, 176] on icon "button" at bounding box center [34, 179] width 8 height 8
click at [299, 182] on div "A" at bounding box center [299, 179] width 16 height 16
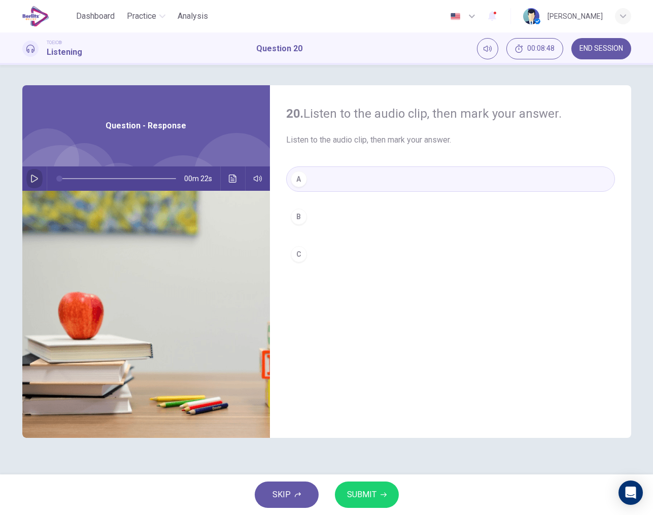
click at [36, 178] on icon "button" at bounding box center [34, 179] width 8 height 8
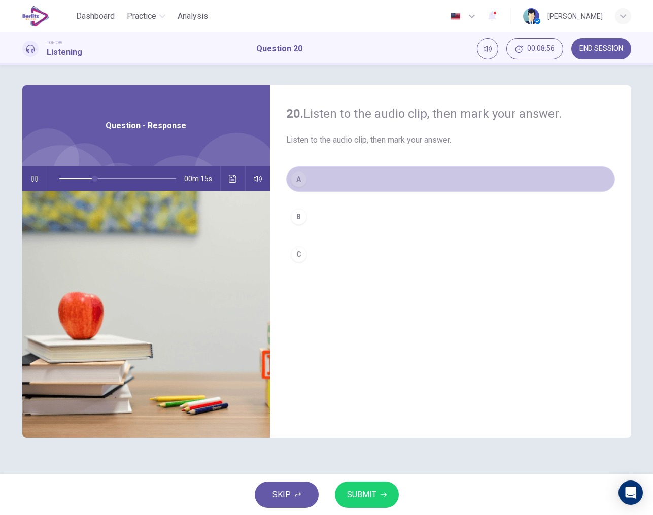
click at [300, 181] on div "A" at bounding box center [299, 179] width 16 height 16
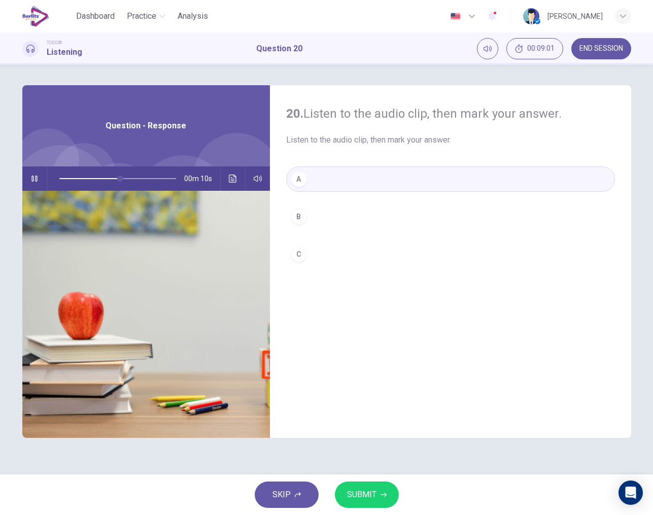
click at [357, 497] on span "SUBMIT" at bounding box center [361, 495] width 29 height 14
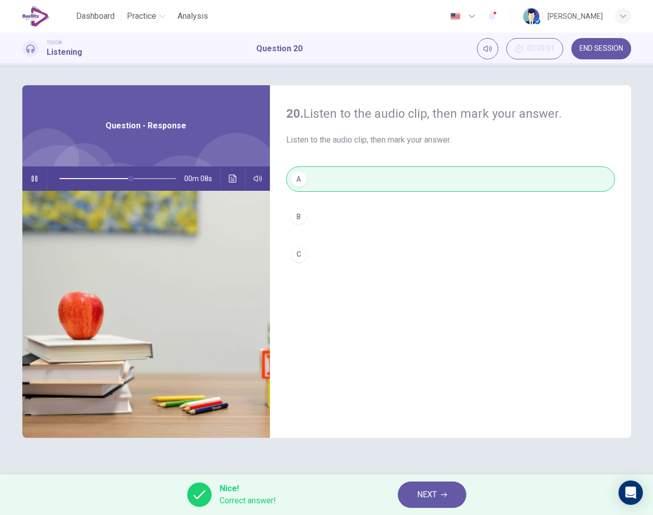
type input "**"
click at [422, 499] on span "NEXT" at bounding box center [427, 495] width 20 height 14
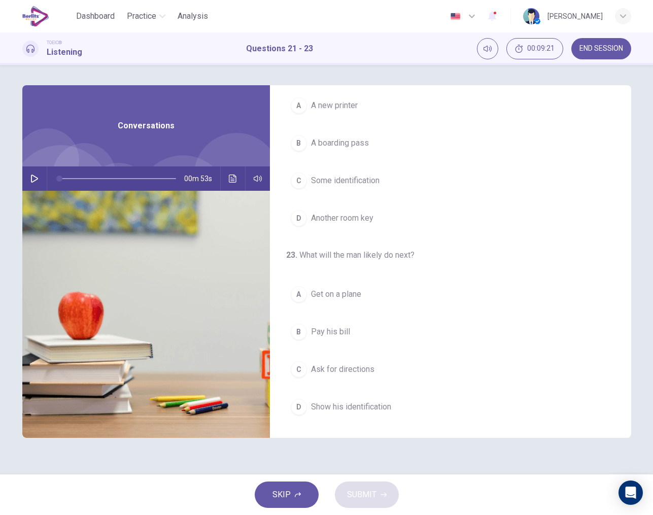
click at [38, 180] on icon "button" at bounding box center [34, 179] width 8 height 8
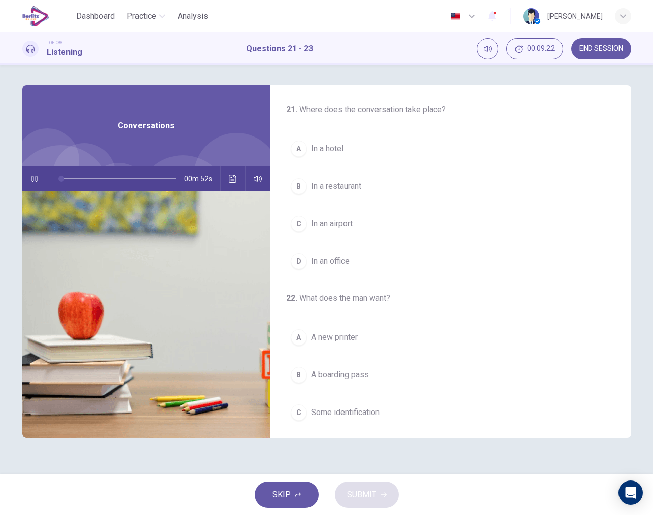
scroll to position [0, 0]
click at [335, 220] on span "In an airport" at bounding box center [332, 224] width 42 height 12
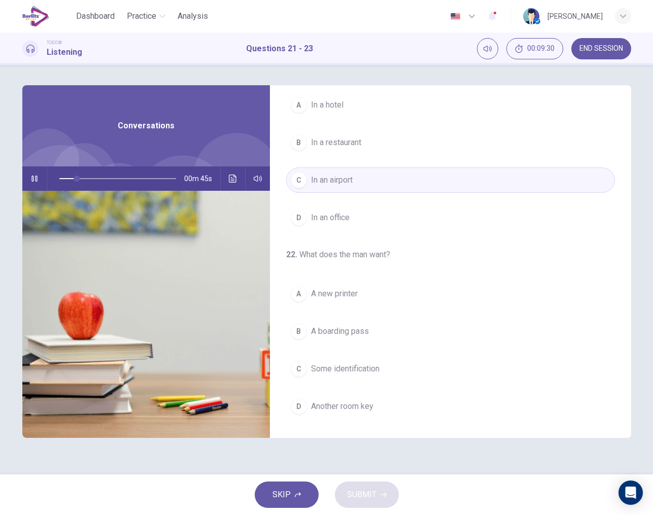
scroll to position [82, 0]
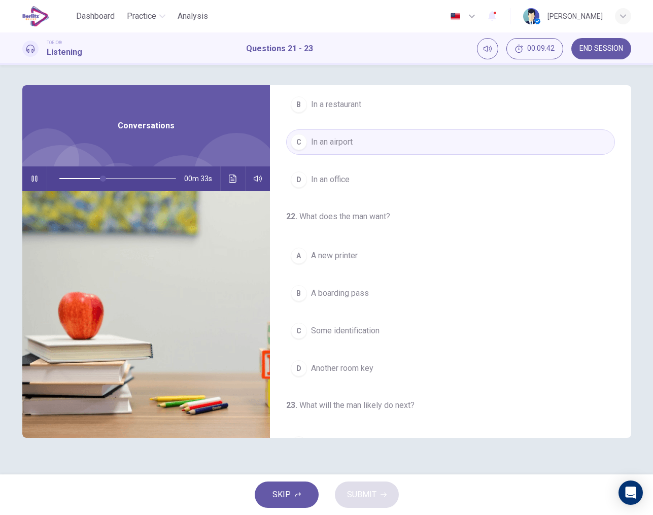
click at [337, 259] on span "A new printer" at bounding box center [334, 256] width 47 height 12
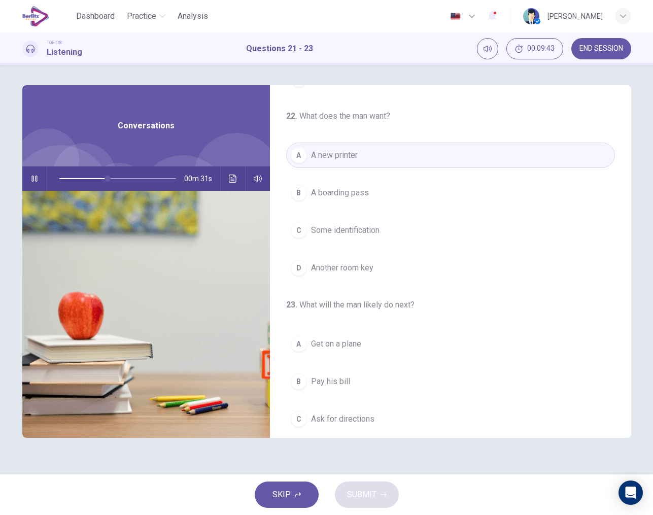
scroll to position [184, 0]
click at [353, 188] on span "A boarding pass" at bounding box center [340, 191] width 58 height 12
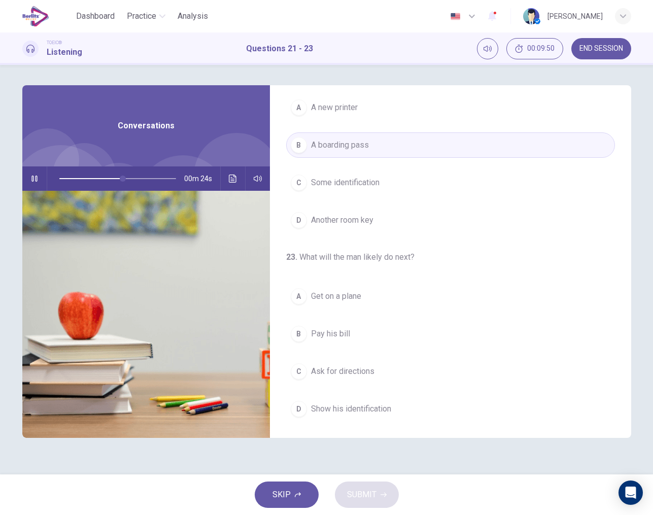
scroll to position [230, 0]
drag, startPoint x: 134, startPoint y: 181, endPoint x: 44, endPoint y: 177, distance: 90.5
click at [44, 177] on div "00m 53s" at bounding box center [146, 179] width 248 height 24
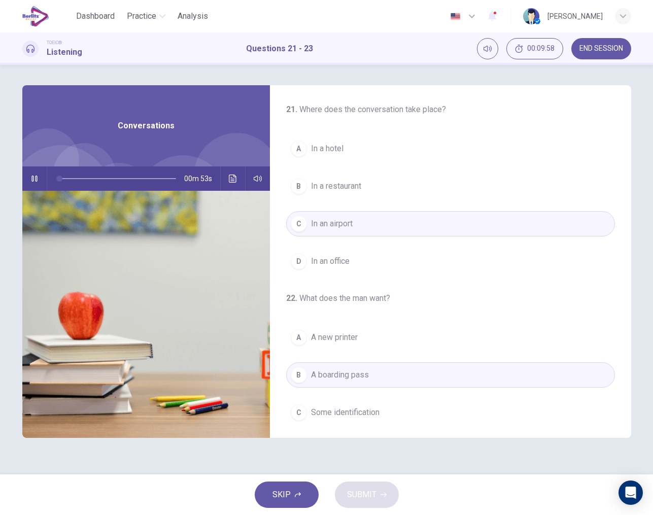
scroll to position [0, 0]
click at [56, 181] on span at bounding box center [59, 179] width 6 height 6
click at [32, 176] on icon "button" at bounding box center [34, 179] width 6 height 6
click at [32, 176] on icon "button" at bounding box center [34, 179] width 8 height 8
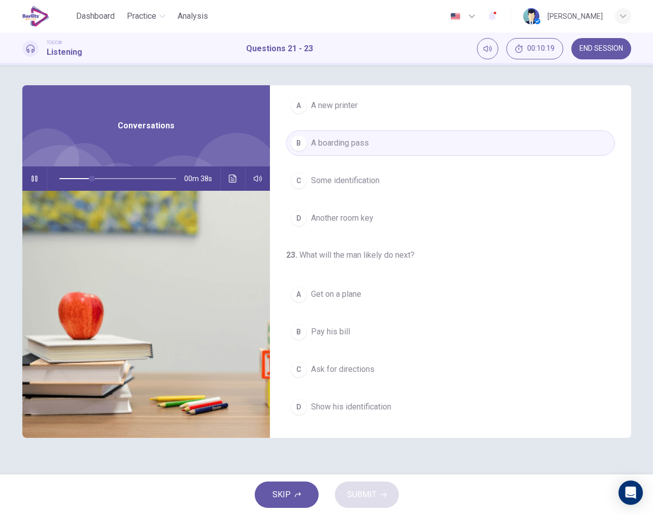
scroll to position [232, 0]
click at [336, 291] on span "Get on a plane" at bounding box center [336, 294] width 50 height 12
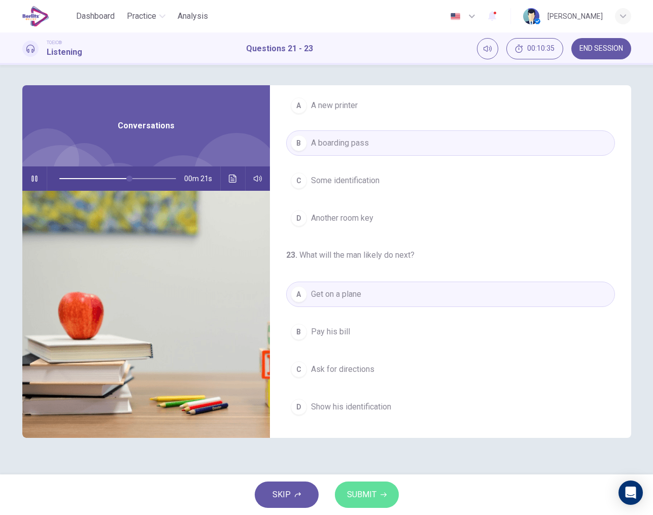
click at [365, 498] on span "SUBMIT" at bounding box center [361, 495] width 29 height 14
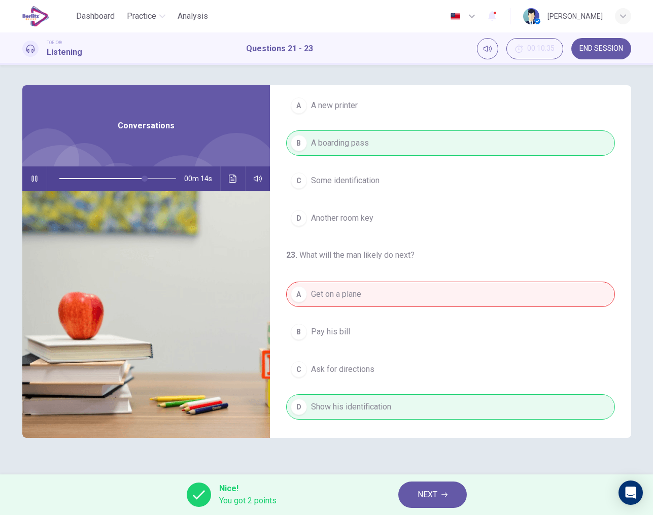
type input "**"
click at [434, 491] on span "NEXT" at bounding box center [428, 495] width 20 height 14
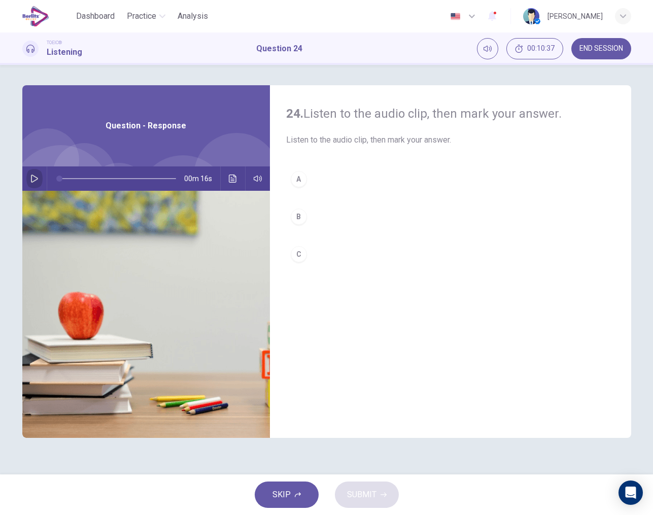
click at [32, 177] on icon "button" at bounding box center [34, 179] width 8 height 8
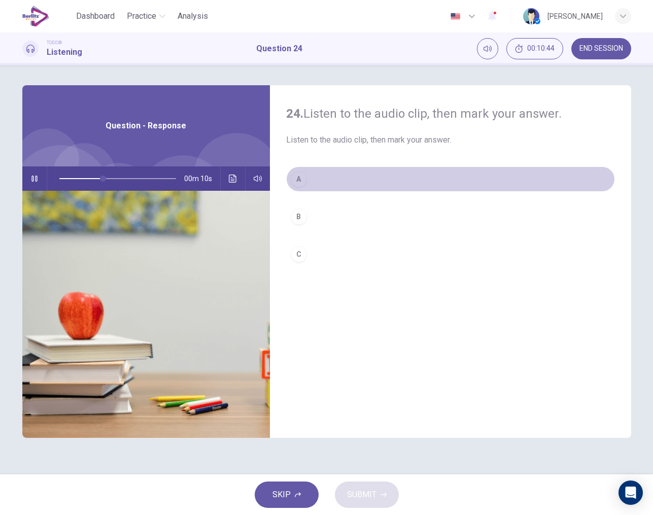
click at [301, 184] on div "A" at bounding box center [299, 179] width 16 height 16
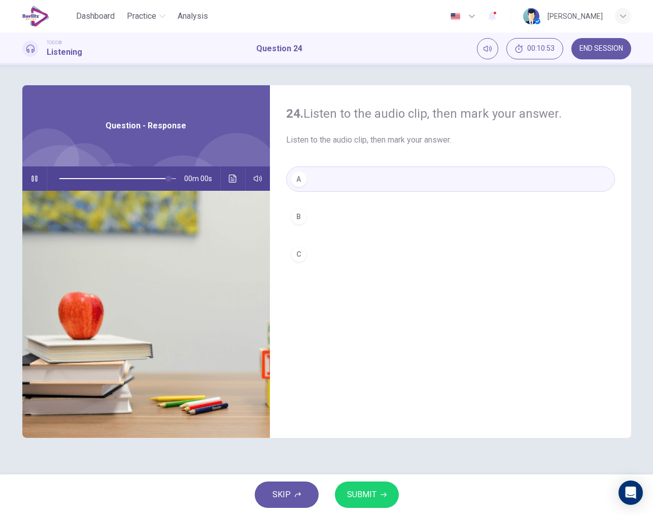
type input "*"
click at [369, 495] on span "SUBMIT" at bounding box center [361, 495] width 29 height 14
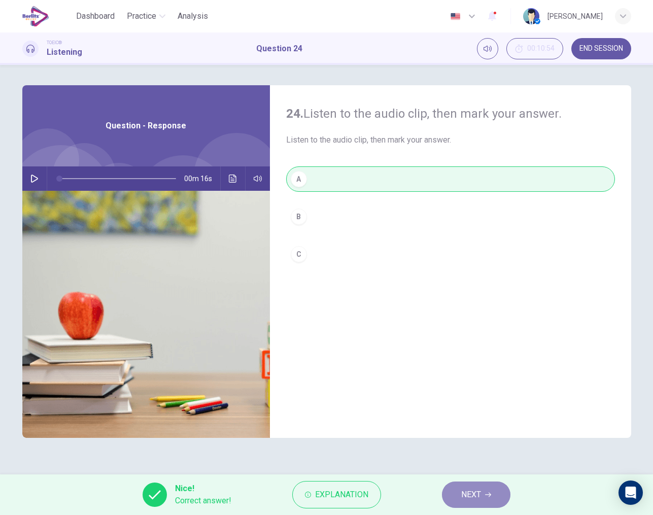
click at [461, 501] on button "NEXT" at bounding box center [476, 495] width 69 height 26
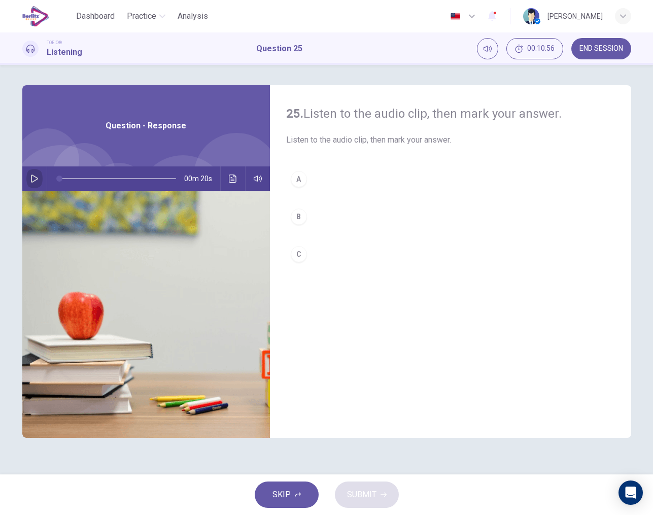
click at [31, 176] on icon "button" at bounding box center [34, 179] width 7 height 8
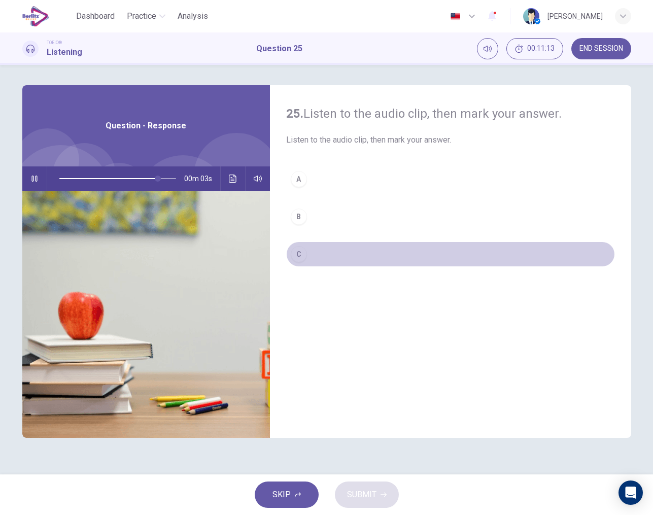
click at [303, 253] on div "C" at bounding box center [299, 254] width 16 height 16
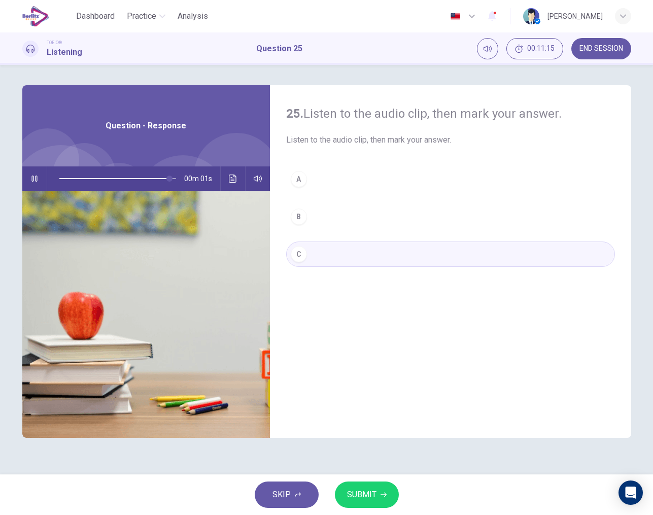
click at [358, 493] on span "SUBMIT" at bounding box center [361, 495] width 29 height 14
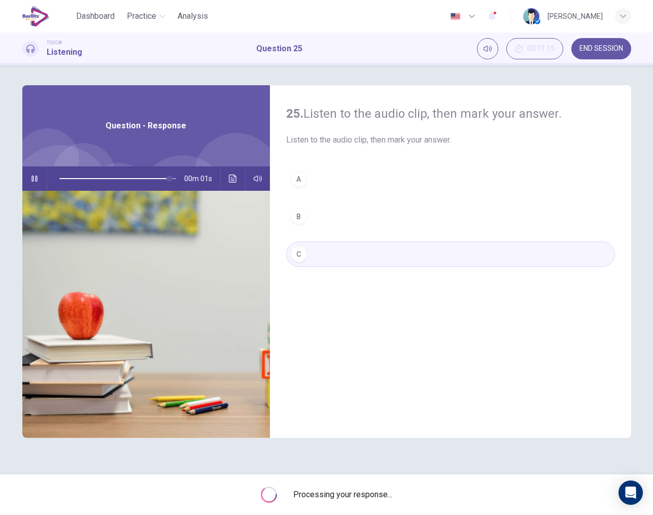
type input "*"
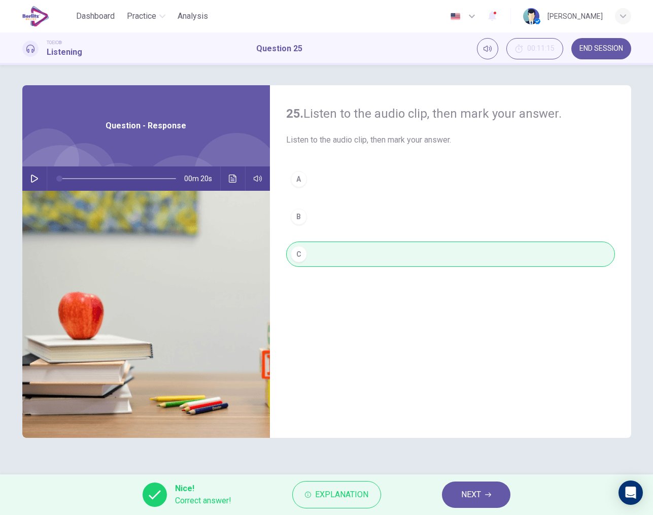
click at [463, 494] on span "NEXT" at bounding box center [471, 495] width 20 height 14
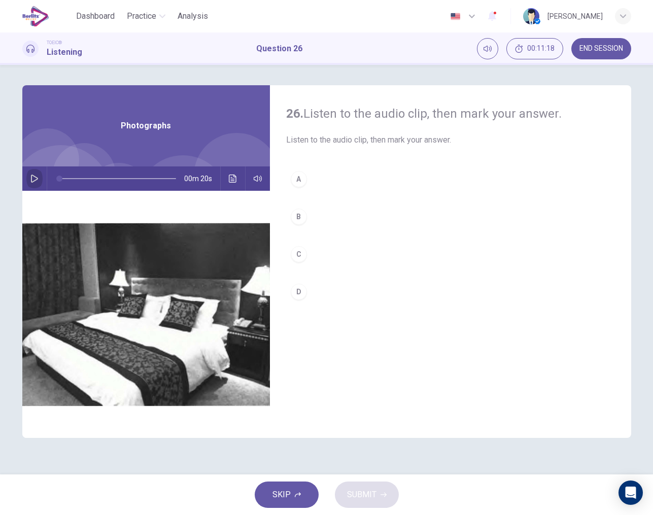
click at [38, 183] on button "button" at bounding box center [34, 179] width 16 height 24
click at [300, 255] on div "C" at bounding box center [299, 254] width 16 height 16
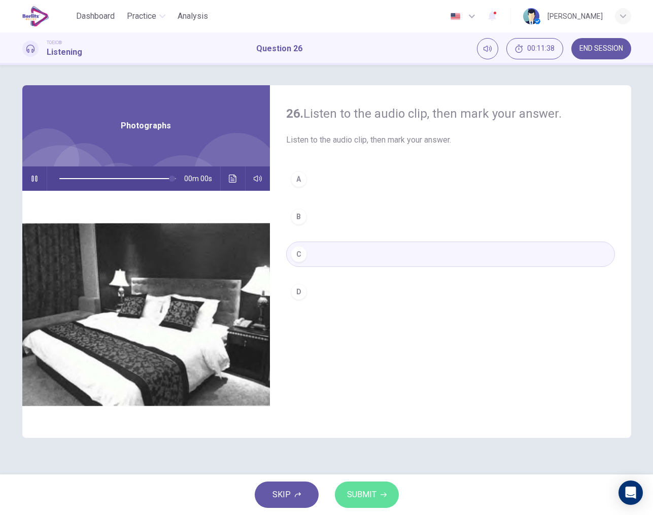
click at [367, 498] on span "SUBMIT" at bounding box center [361, 495] width 29 height 14
type input "*"
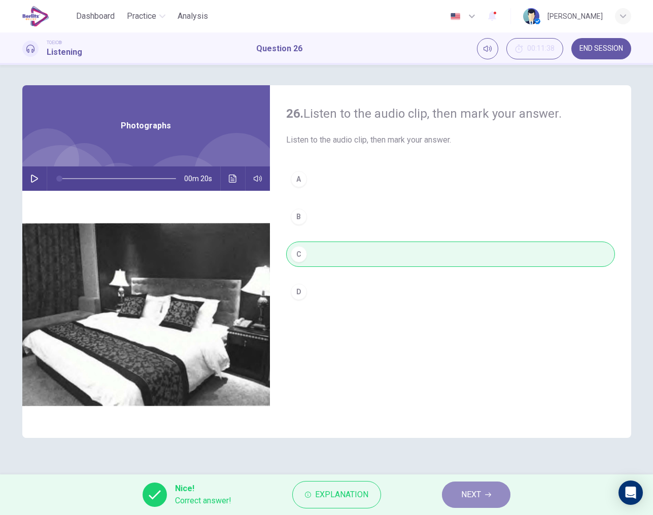
click at [475, 492] on span "NEXT" at bounding box center [471, 495] width 20 height 14
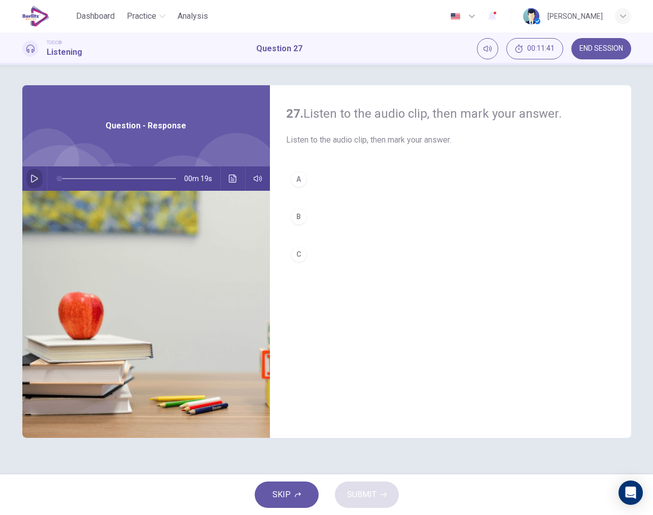
click at [32, 179] on icon "button" at bounding box center [34, 179] width 8 height 8
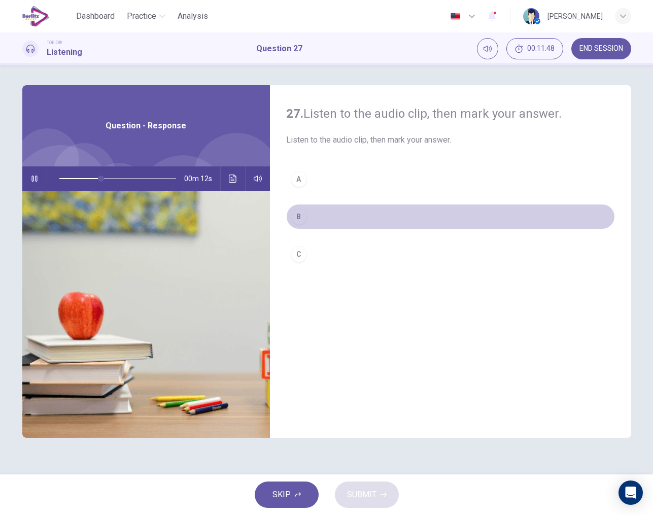
click at [302, 214] on div "B" at bounding box center [299, 217] width 16 height 16
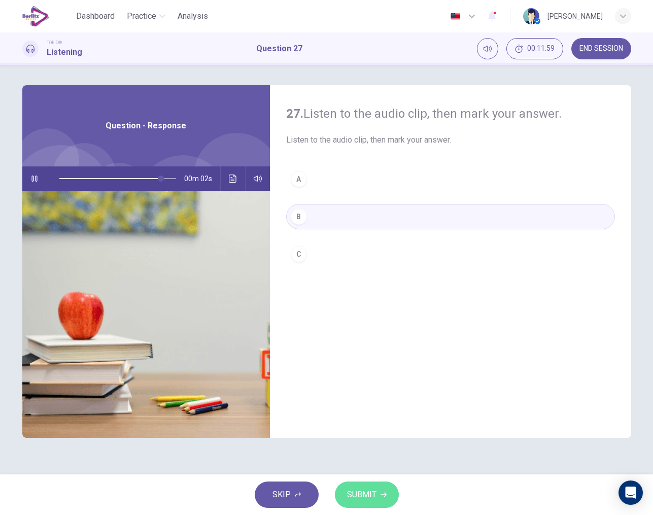
click at [363, 500] on span "SUBMIT" at bounding box center [361, 495] width 29 height 14
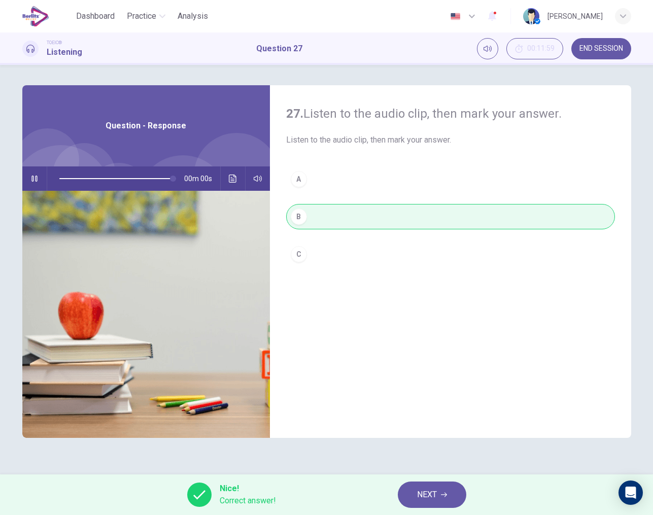
type input "*"
click at [417, 499] on span "NEXT" at bounding box center [427, 495] width 20 height 14
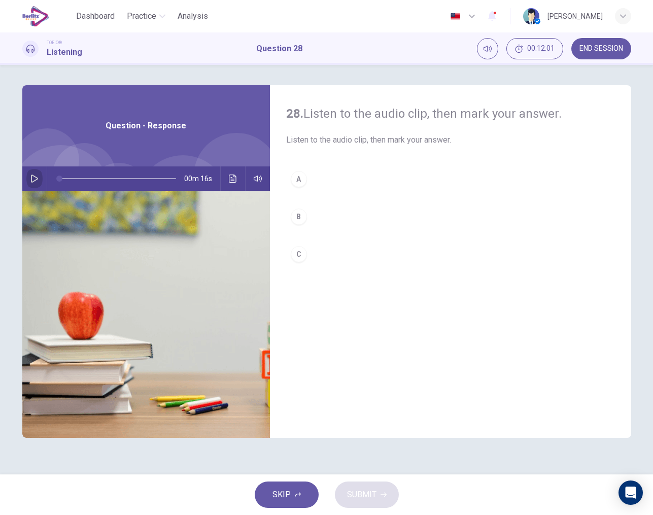
click at [36, 183] on button "button" at bounding box center [34, 179] width 16 height 24
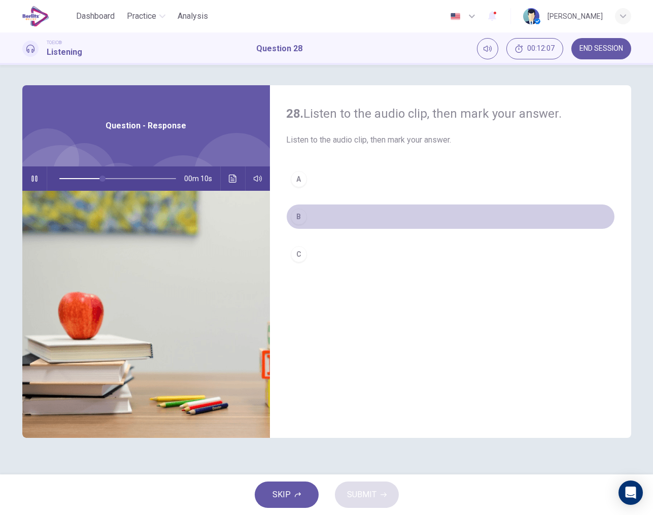
click at [300, 216] on div "B" at bounding box center [299, 217] width 16 height 16
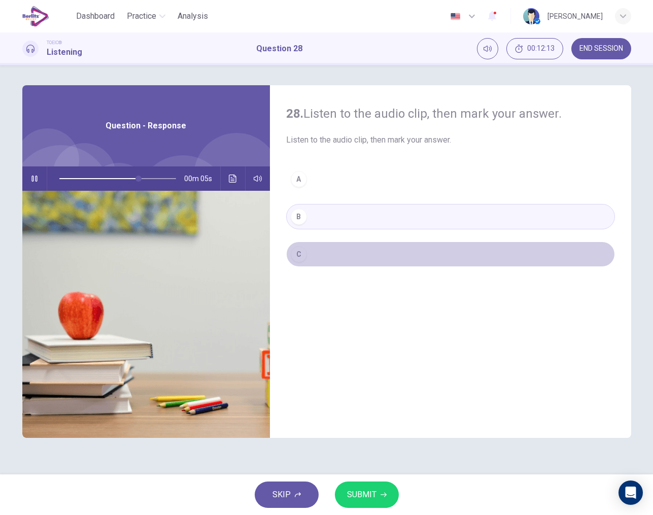
click at [308, 254] on button "C" at bounding box center [450, 254] width 329 height 25
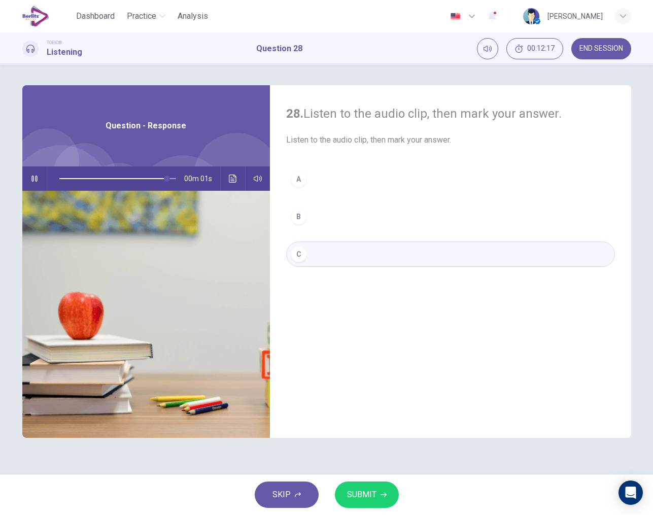
type input "*"
click at [366, 498] on span "SUBMIT" at bounding box center [361, 495] width 29 height 14
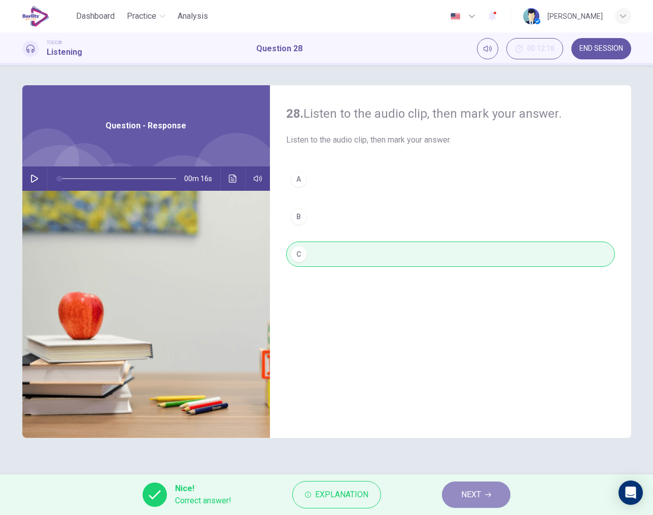
click at [460, 499] on button "NEXT" at bounding box center [476, 495] width 69 height 26
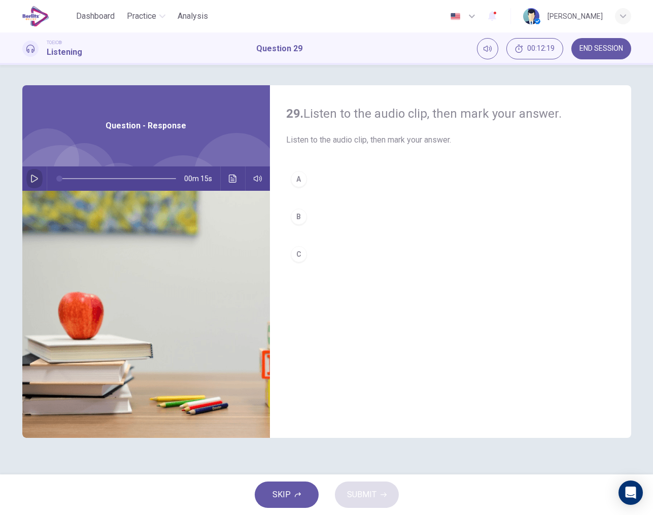
click at [28, 176] on button "button" at bounding box center [34, 179] width 16 height 24
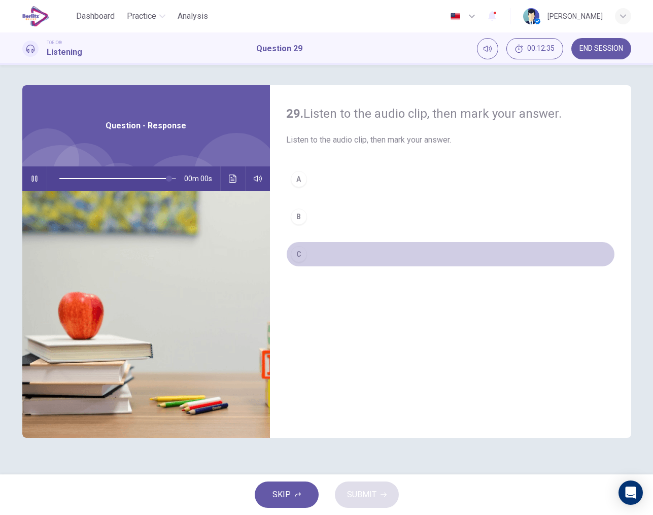
click at [302, 251] on div "C" at bounding box center [299, 254] width 16 height 16
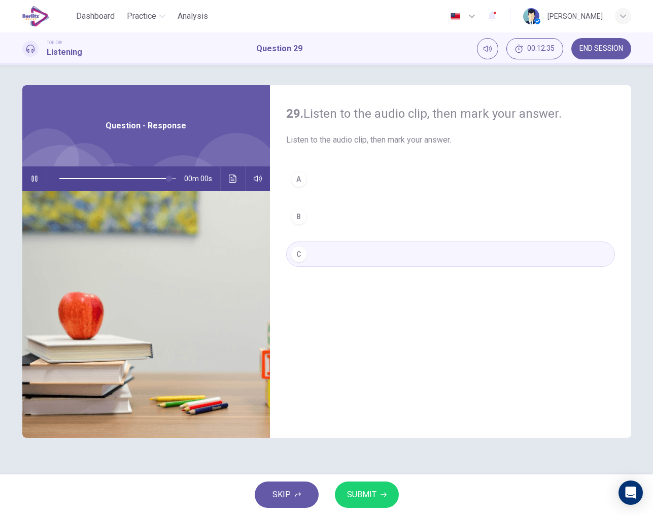
type input "*"
click at [367, 488] on span "SUBMIT" at bounding box center [361, 495] width 29 height 14
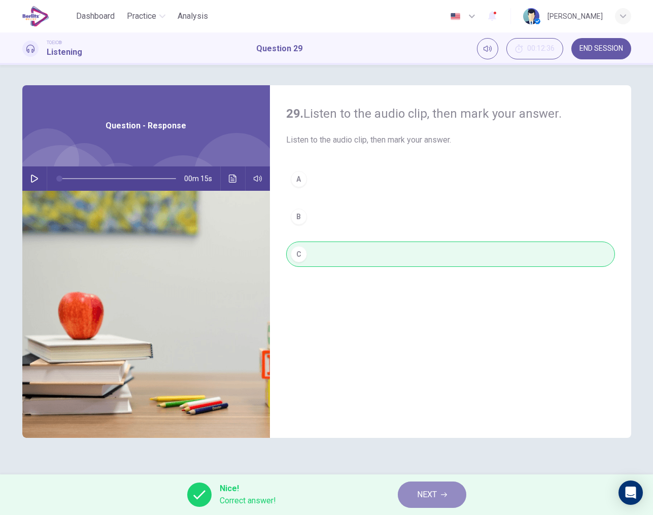
click at [426, 502] on span "NEXT" at bounding box center [427, 495] width 20 height 14
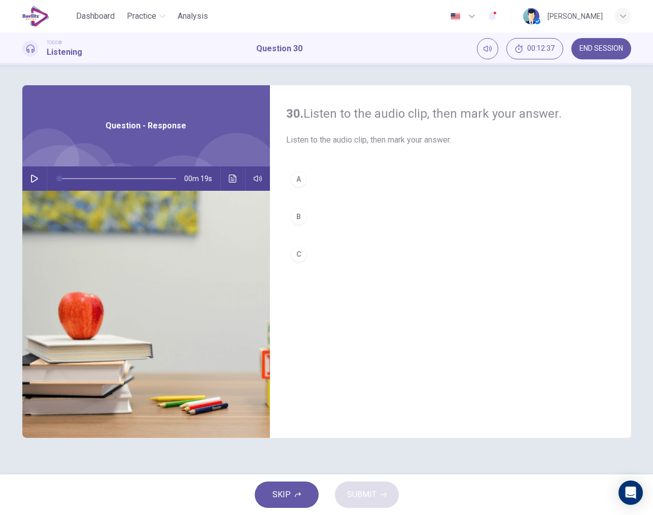
click at [32, 175] on icon "button" at bounding box center [34, 179] width 8 height 8
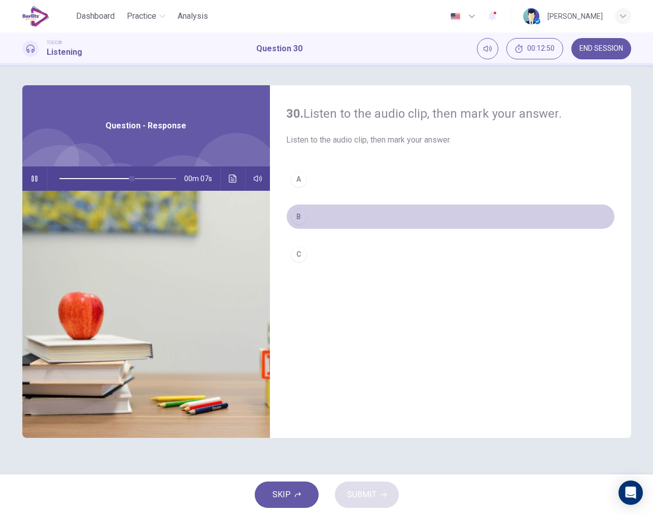
click at [300, 217] on div "B" at bounding box center [299, 217] width 16 height 16
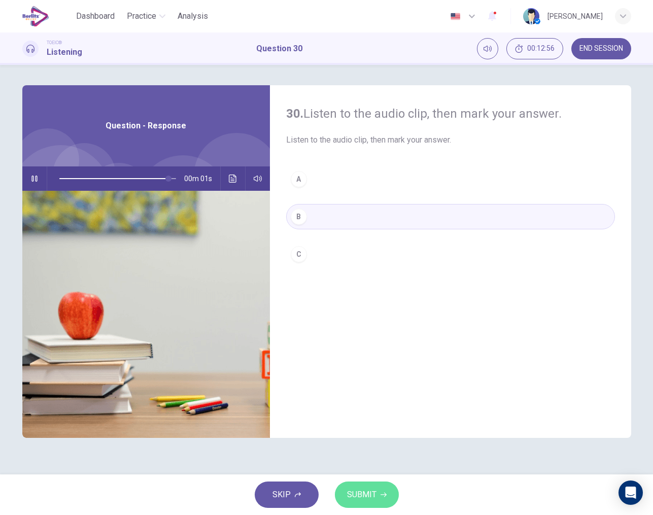
click at [367, 491] on span "SUBMIT" at bounding box center [361, 495] width 29 height 14
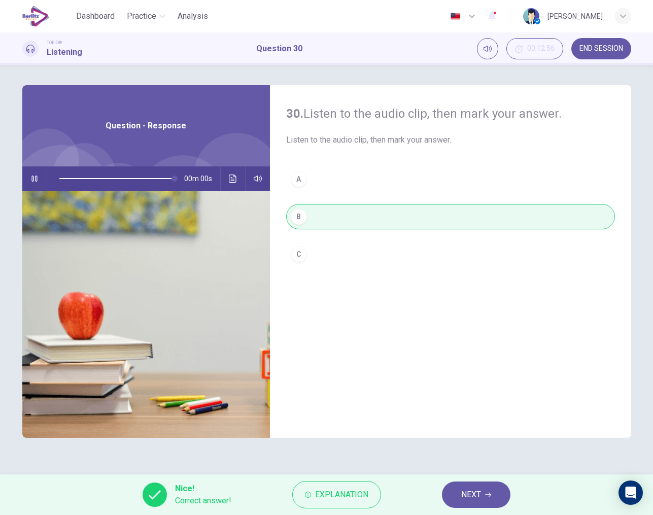
type input "*"
click at [477, 492] on span "NEXT" at bounding box center [471, 495] width 20 height 14
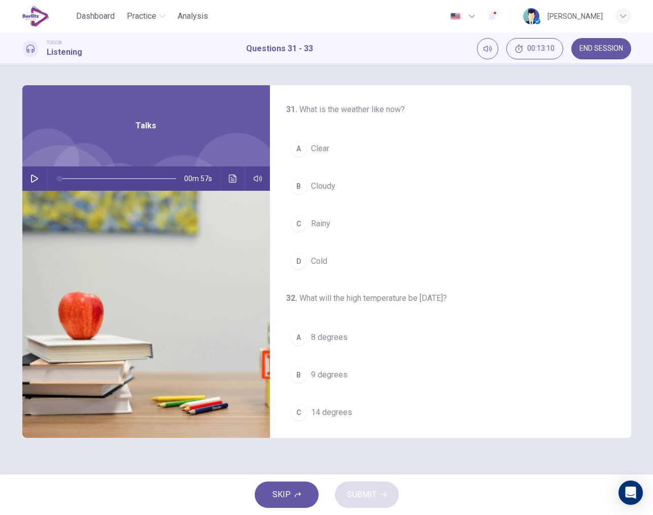
scroll to position [0, 0]
click at [37, 180] on icon "button" at bounding box center [34, 179] width 7 height 8
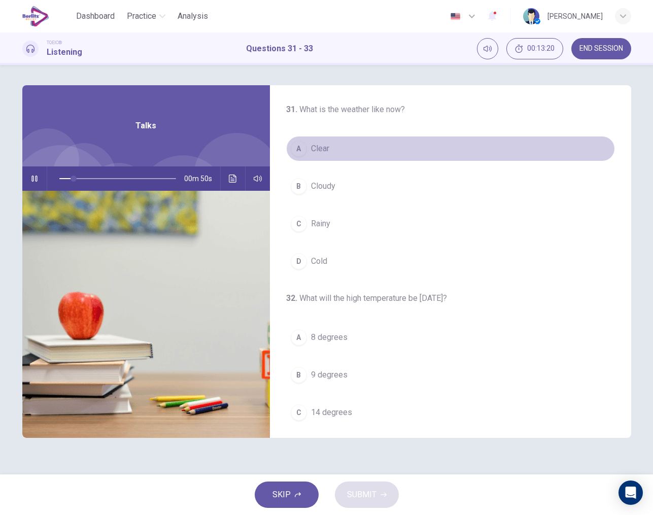
click at [299, 150] on div "A" at bounding box center [299, 149] width 16 height 16
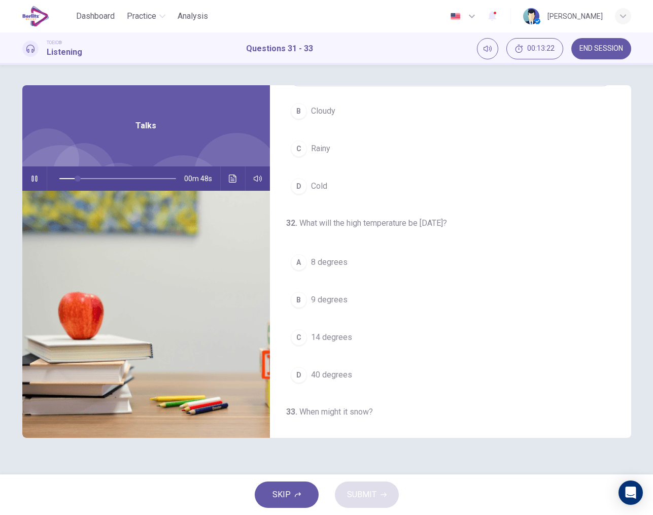
scroll to position [87, 0]
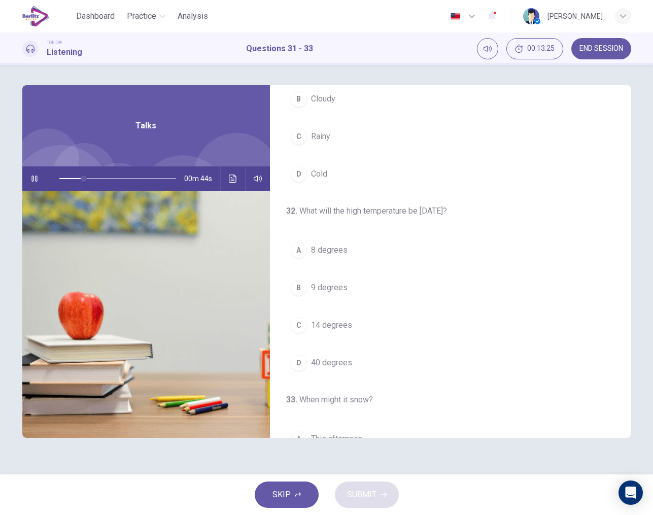
click at [299, 326] on div "C" at bounding box center [299, 325] width 16 height 16
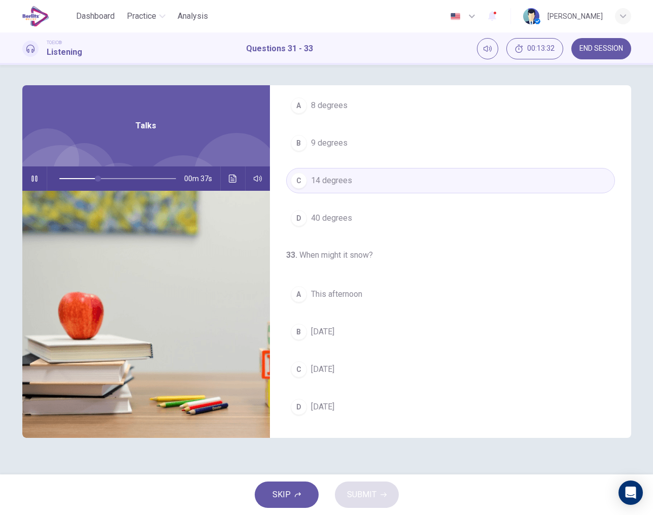
scroll to position [232, 0]
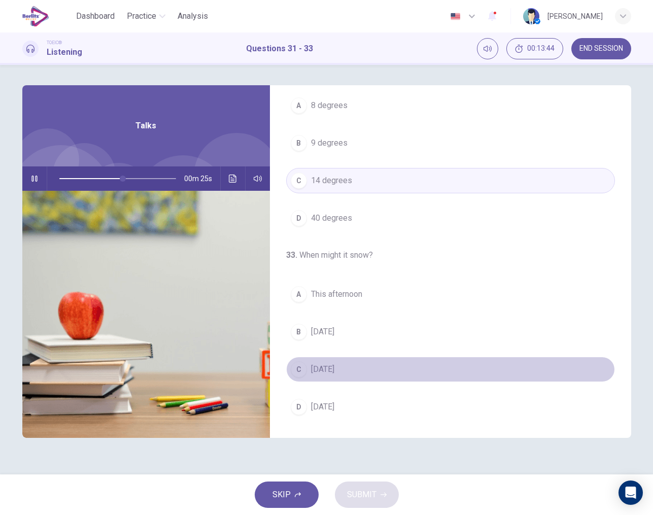
click at [326, 372] on span "Sunday" at bounding box center [322, 369] width 23 height 12
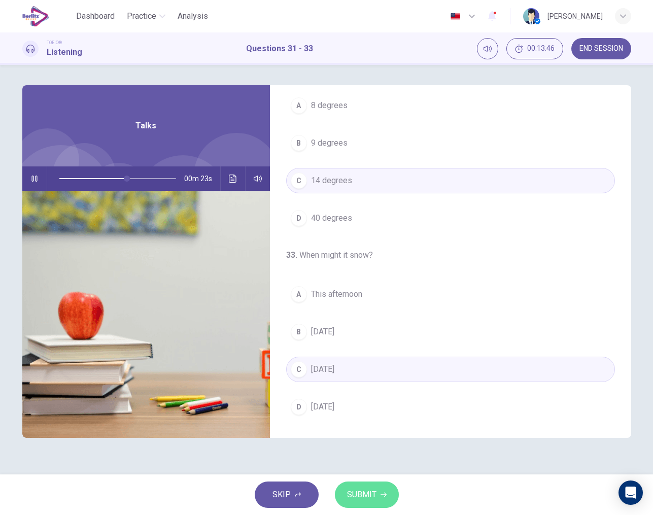
click at [367, 493] on span "SUBMIT" at bounding box center [361, 495] width 29 height 14
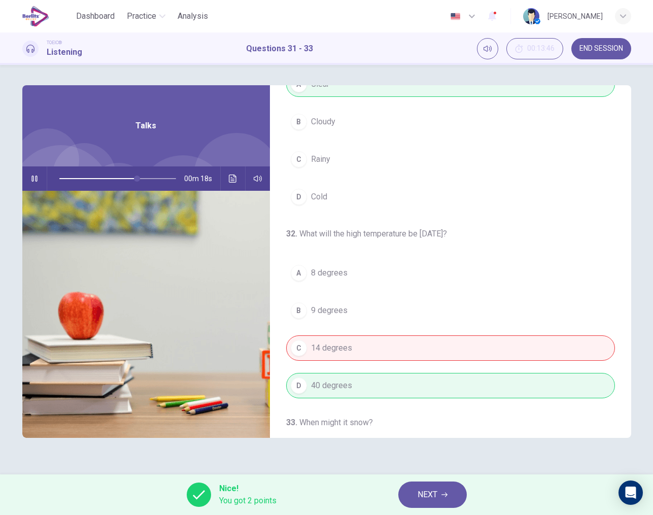
scroll to position [89, 0]
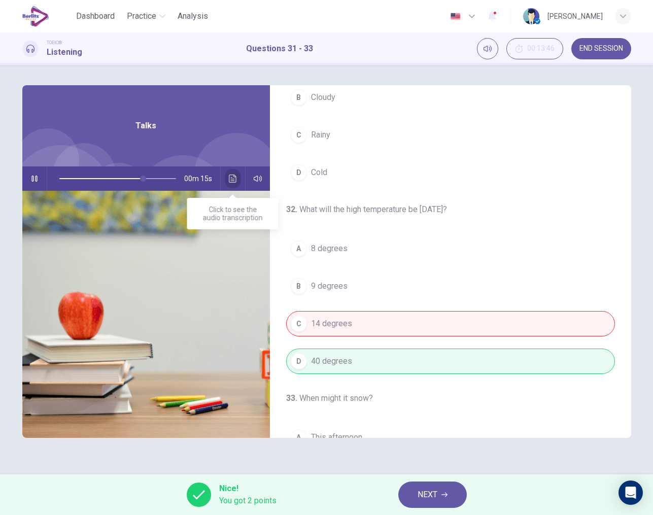
click at [235, 178] on icon "Click to see the audio transcription" at bounding box center [233, 179] width 8 height 8
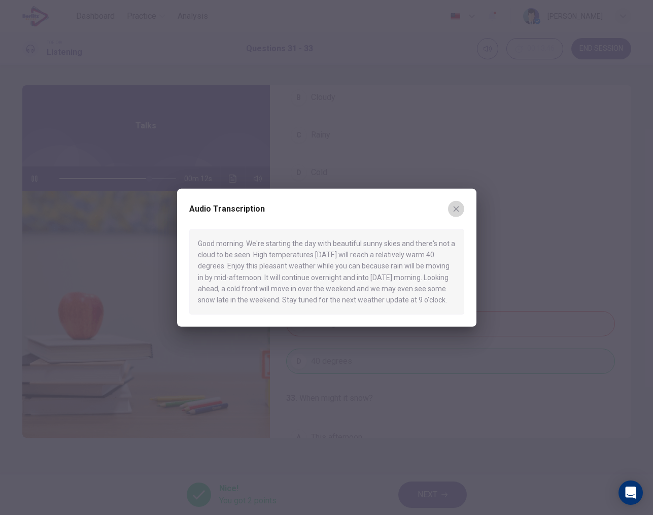
click at [455, 210] on icon "button" at bounding box center [456, 209] width 6 height 6
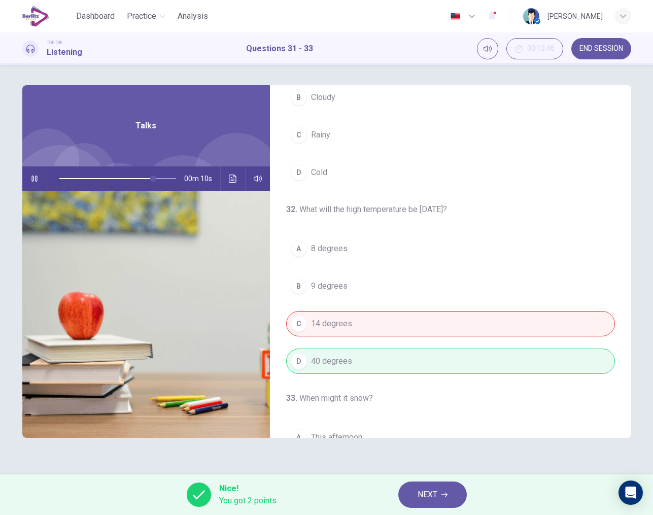
type input "**"
click at [423, 492] on span "NEXT" at bounding box center [428, 495] width 20 height 14
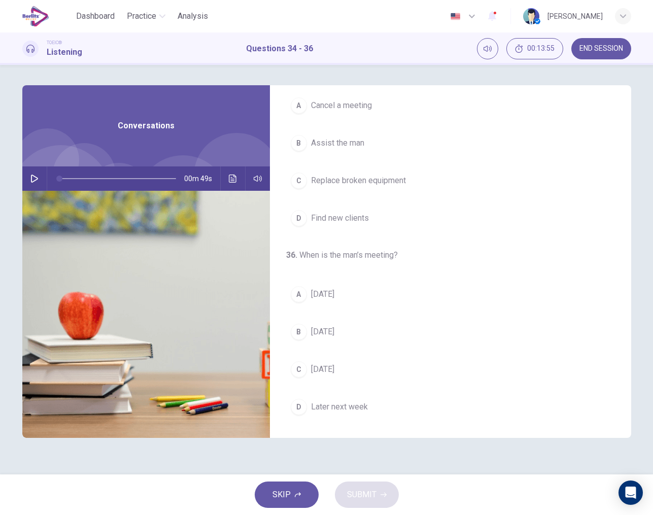
scroll to position [232, 0]
click at [30, 177] on icon "button" at bounding box center [34, 179] width 8 height 8
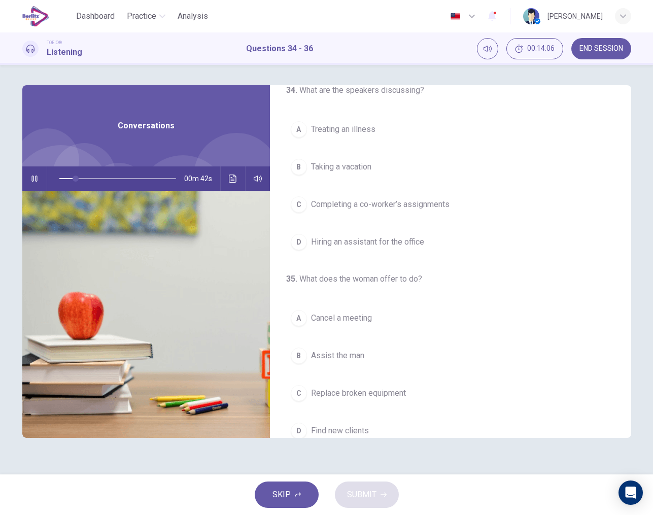
scroll to position [23, 0]
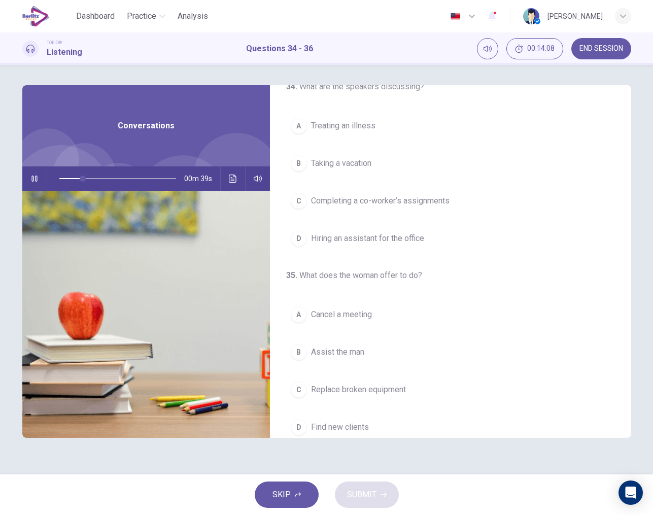
click at [308, 201] on button "C Completing a co-worker’s assignments" at bounding box center [450, 200] width 329 height 25
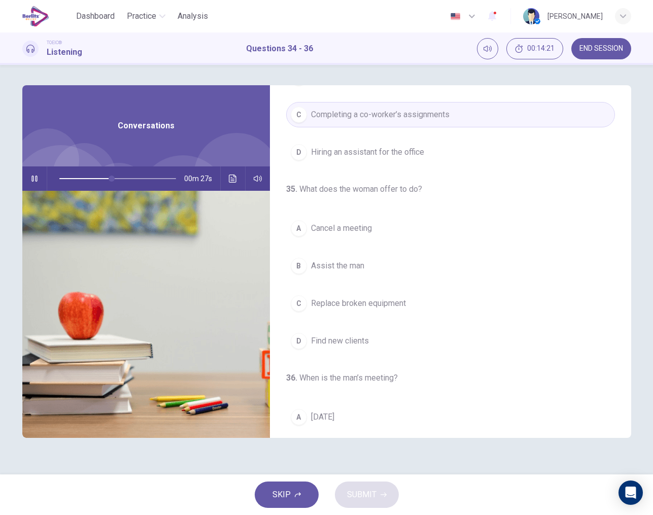
scroll to position [146, 0]
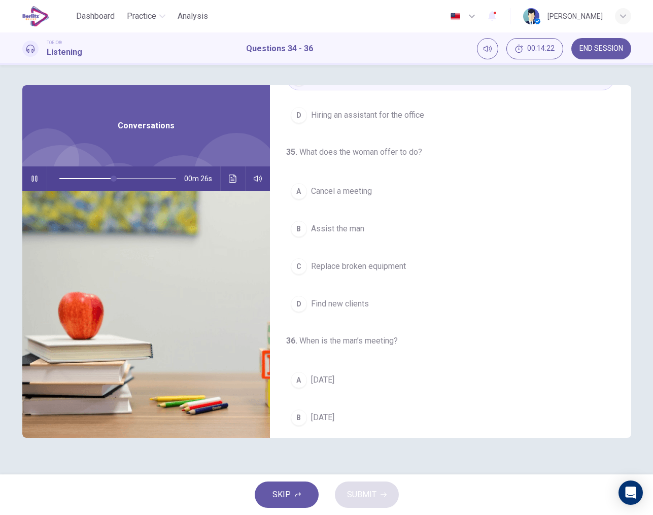
click at [338, 224] on span "Assist the man" at bounding box center [337, 229] width 53 height 12
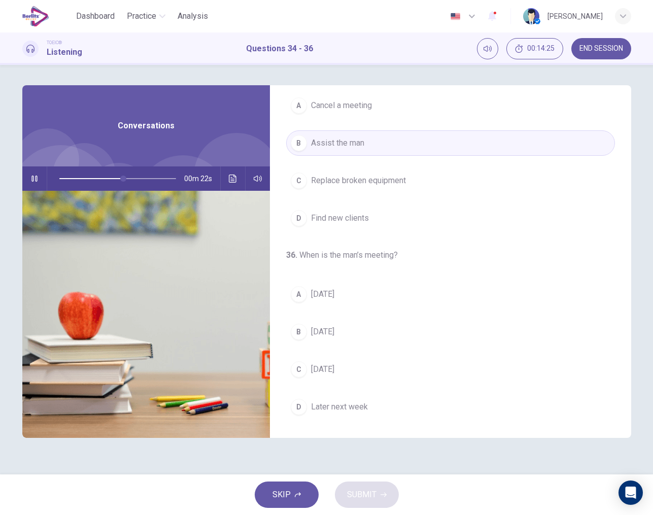
scroll to position [232, 0]
drag, startPoint x: 126, startPoint y: 181, endPoint x: 57, endPoint y: 185, distance: 68.6
click at [57, 182] on span at bounding box center [59, 179] width 6 height 6
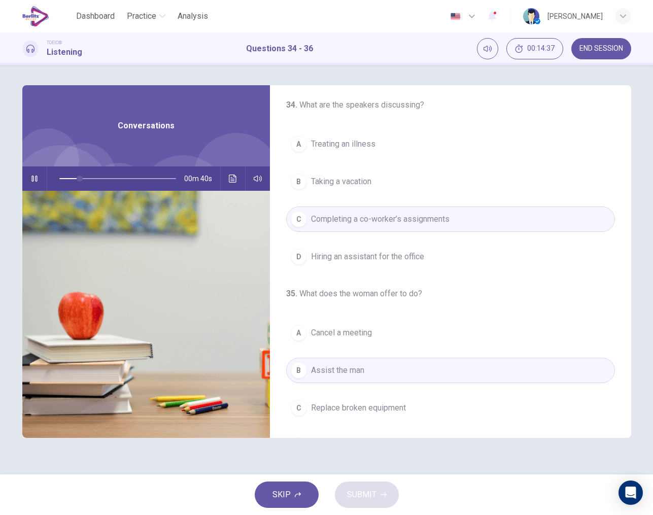
scroll to position [2, 0]
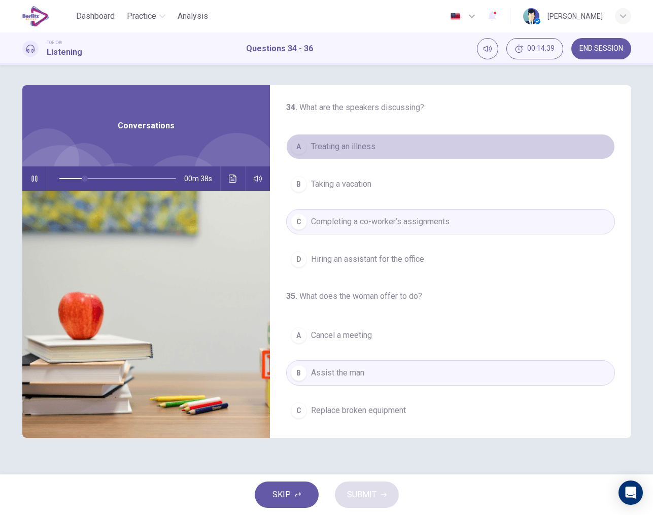
click at [358, 151] on span "Treating an illness" at bounding box center [343, 147] width 64 height 12
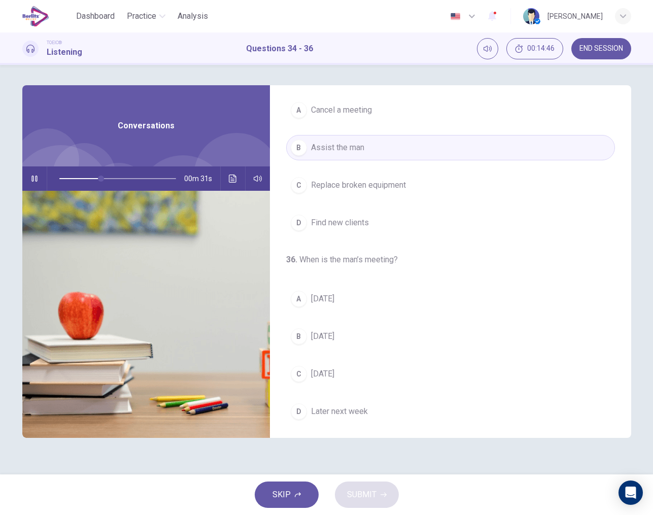
scroll to position [232, 0]
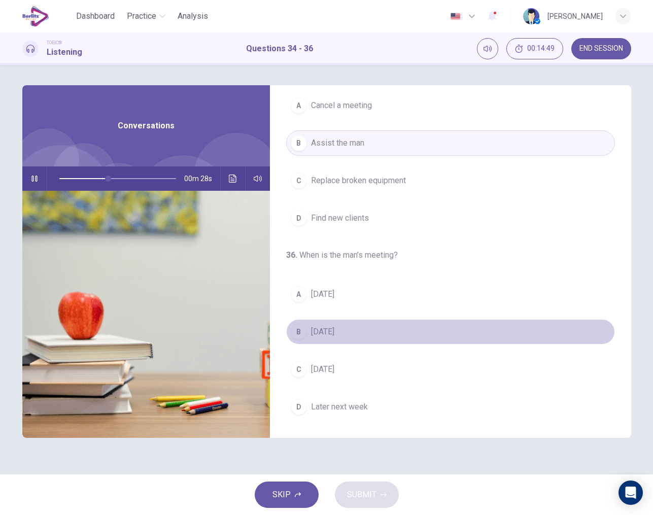
click at [335, 327] on span "Wednesday" at bounding box center [322, 332] width 23 height 12
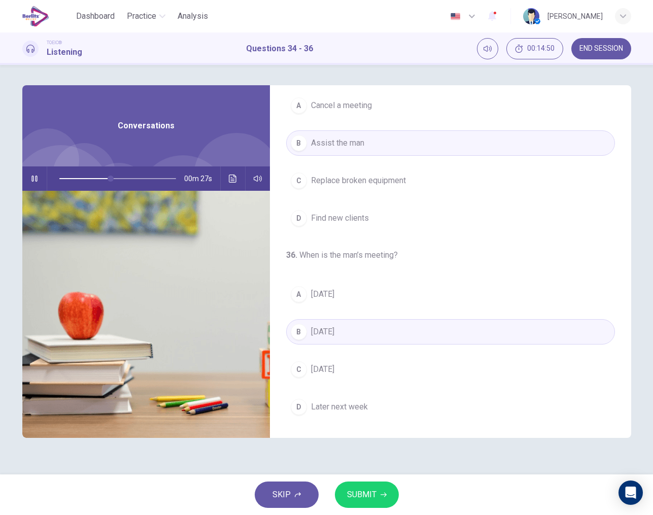
click at [362, 497] on span "SUBMIT" at bounding box center [361, 495] width 29 height 14
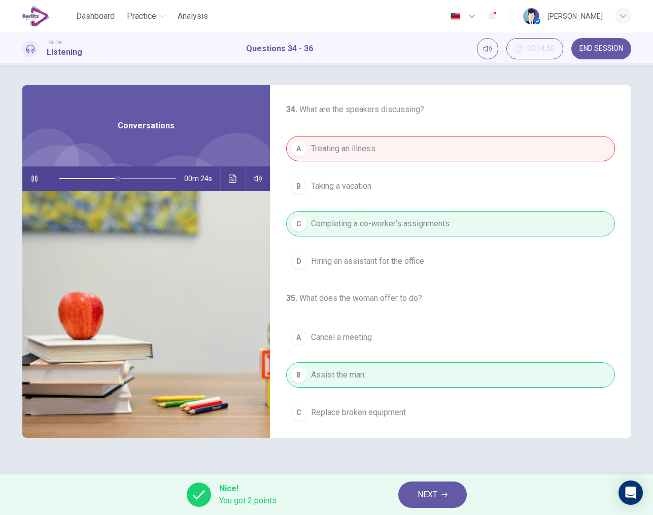
scroll to position [0, 0]
type input "**"
click at [601, 47] on span "END SESSION" at bounding box center [602, 49] width 44 height 8
